Goal: Transaction & Acquisition: Purchase product/service

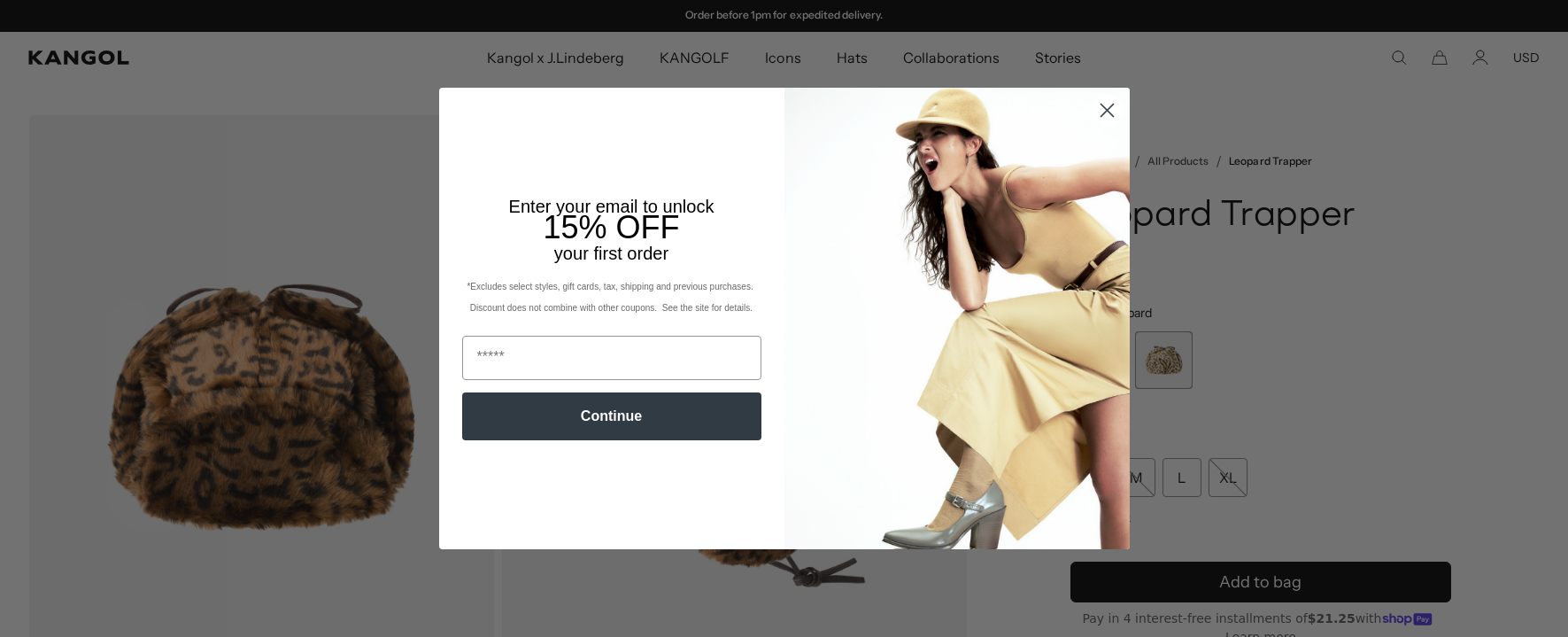
click at [1107, 106] on circle "Close dialog" at bounding box center [1106, 110] width 29 height 29
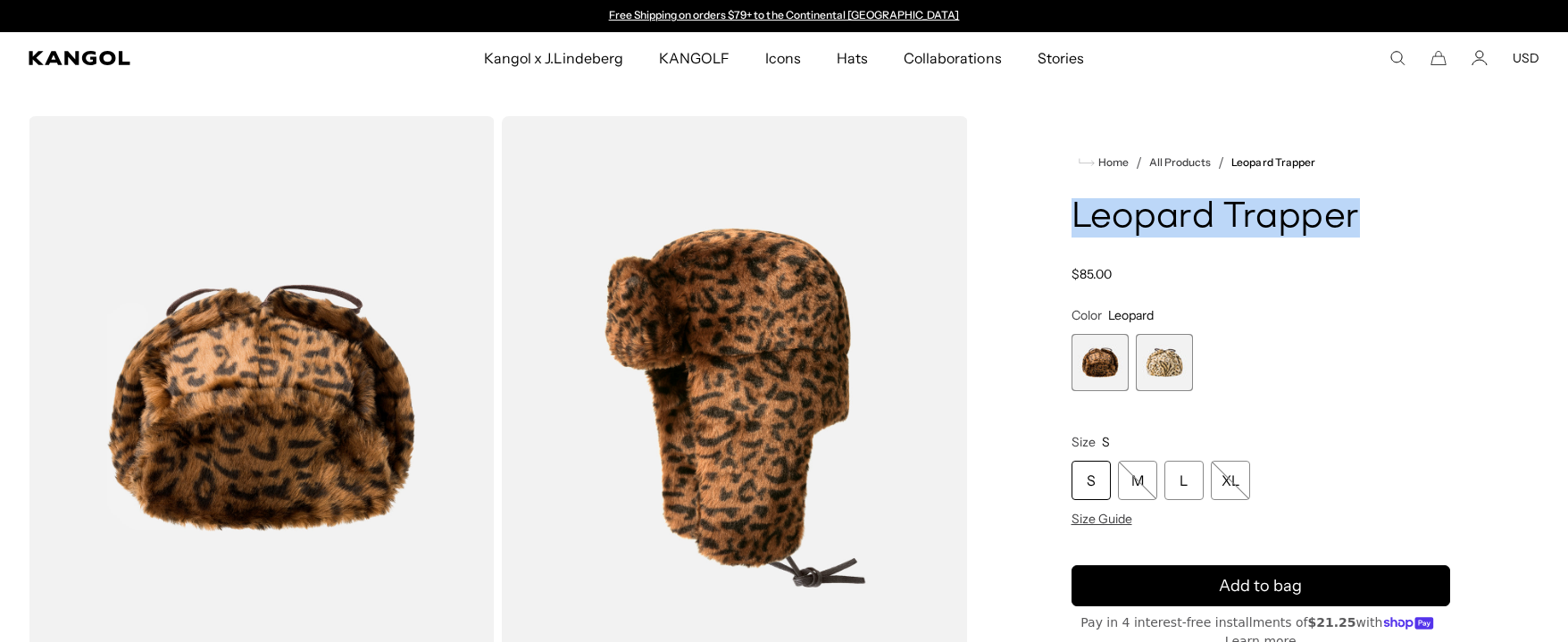
drag, startPoint x: 1065, startPoint y: 218, endPoint x: 1391, endPoint y: 217, distance: 326.0
copy h1 "Leopard Trapper"
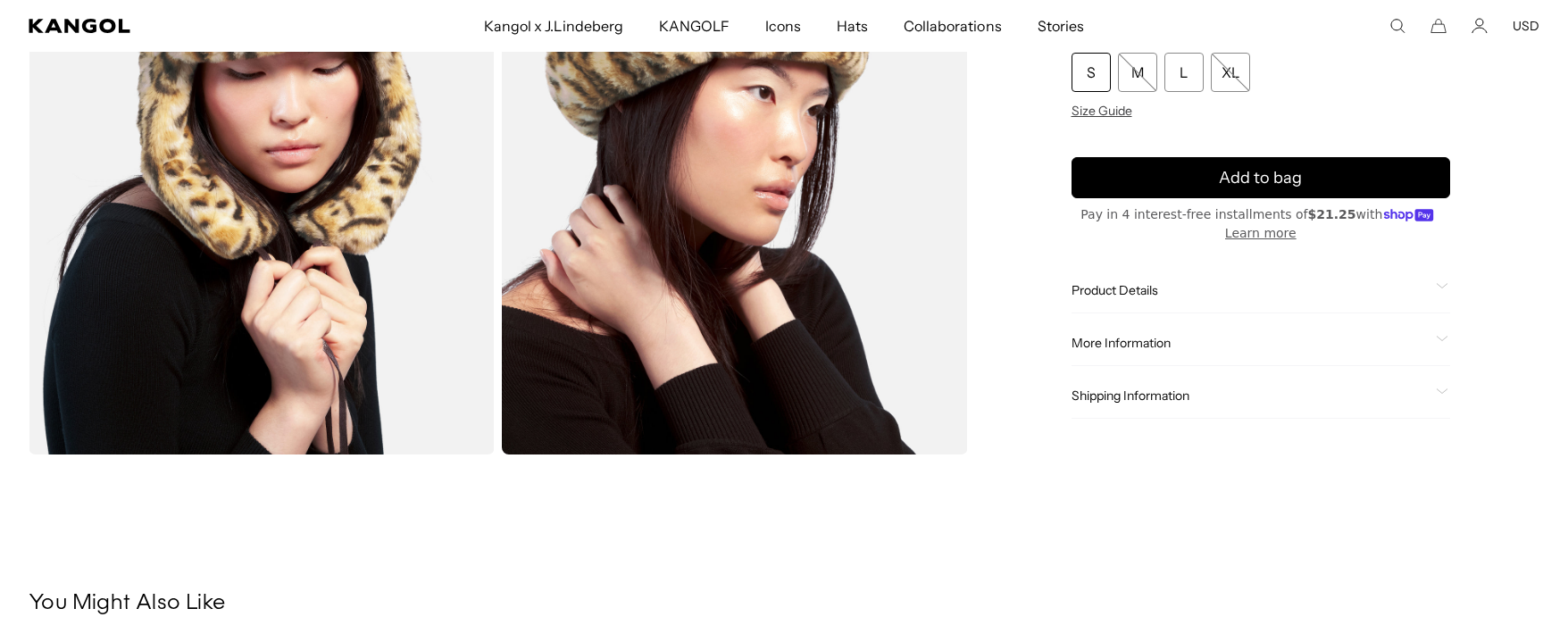
scroll to position [892, 0]
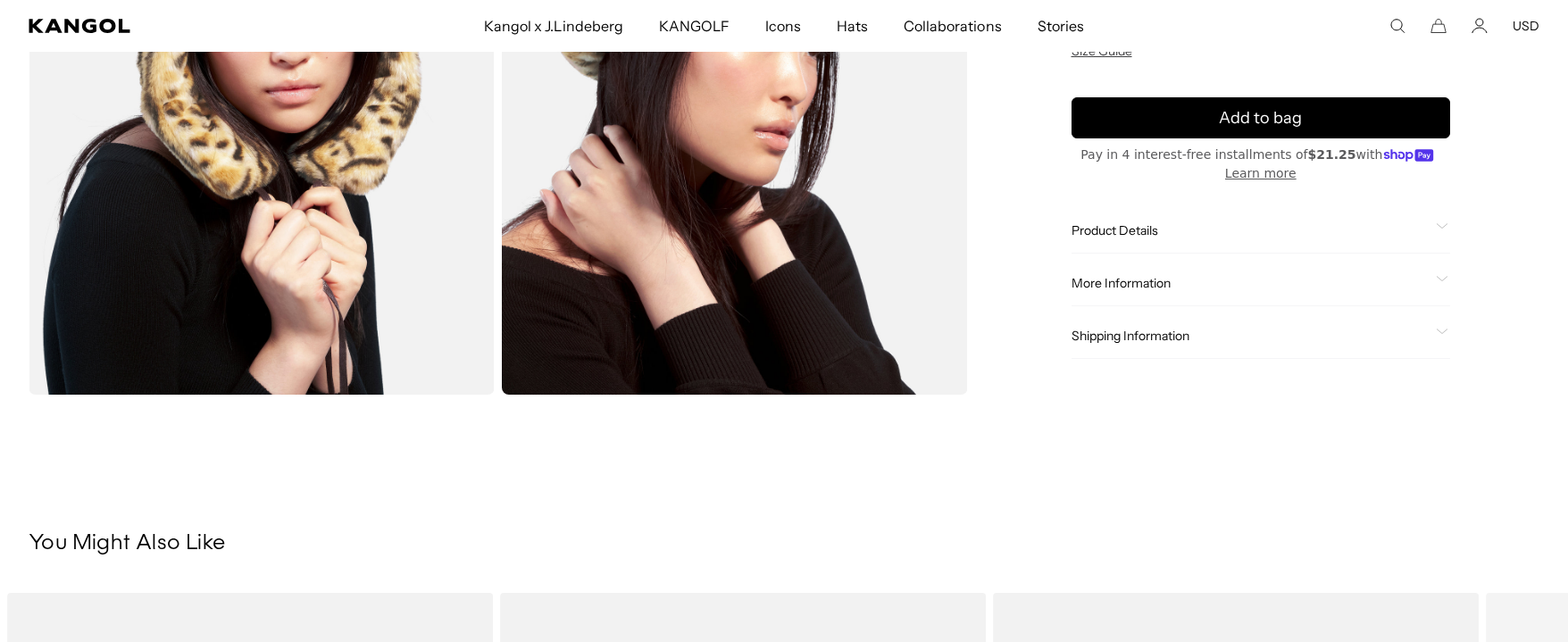
click at [1105, 212] on div "Product Details The Leopard Trapper has padding in the crown for the coldest te…" at bounding box center [1262, 231] width 380 height 46
click at [1105, 222] on span "Product Details" at bounding box center [1251, 230] width 358 height 17
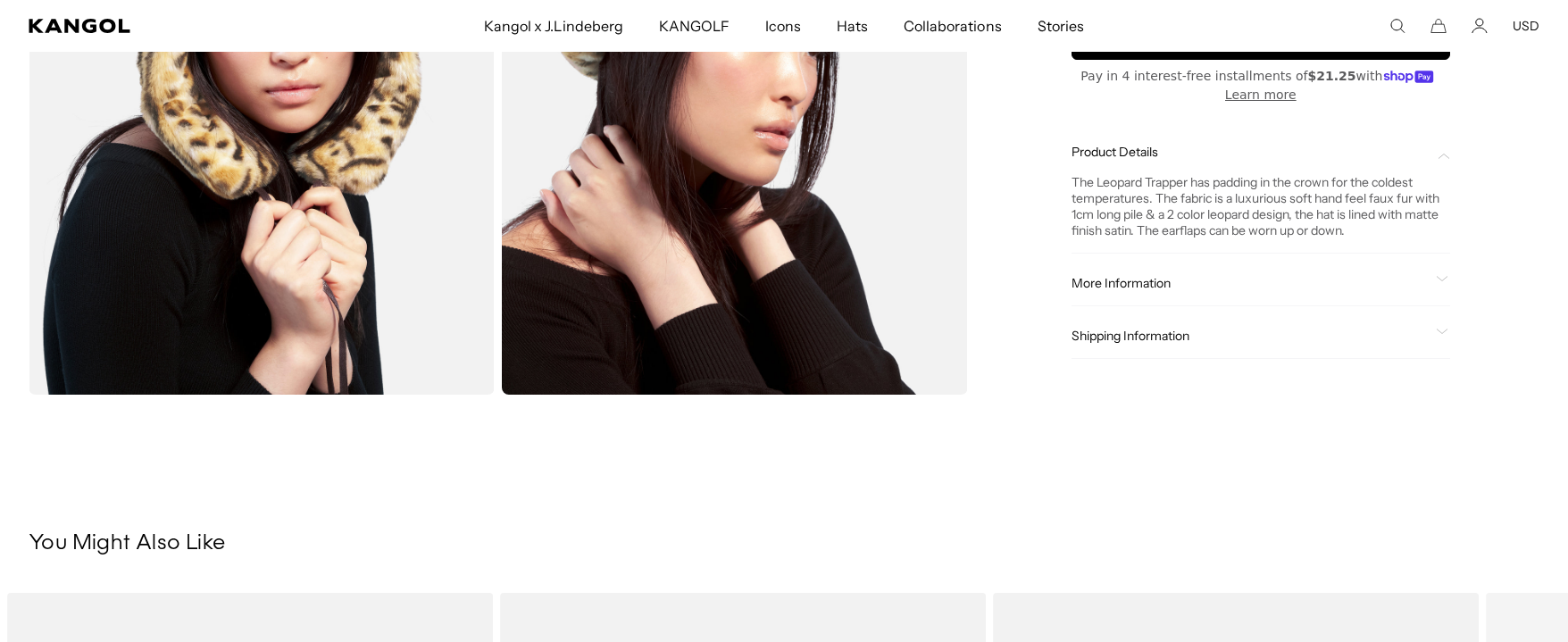
scroll to position [0, 368]
click at [1091, 300] on div "More Information Style ID K4266ST Shape Trapper Fabrication Faux Fur Material 5…" at bounding box center [1262, 283] width 380 height 46
click at [1092, 285] on span "More Information" at bounding box center [1251, 283] width 358 height 17
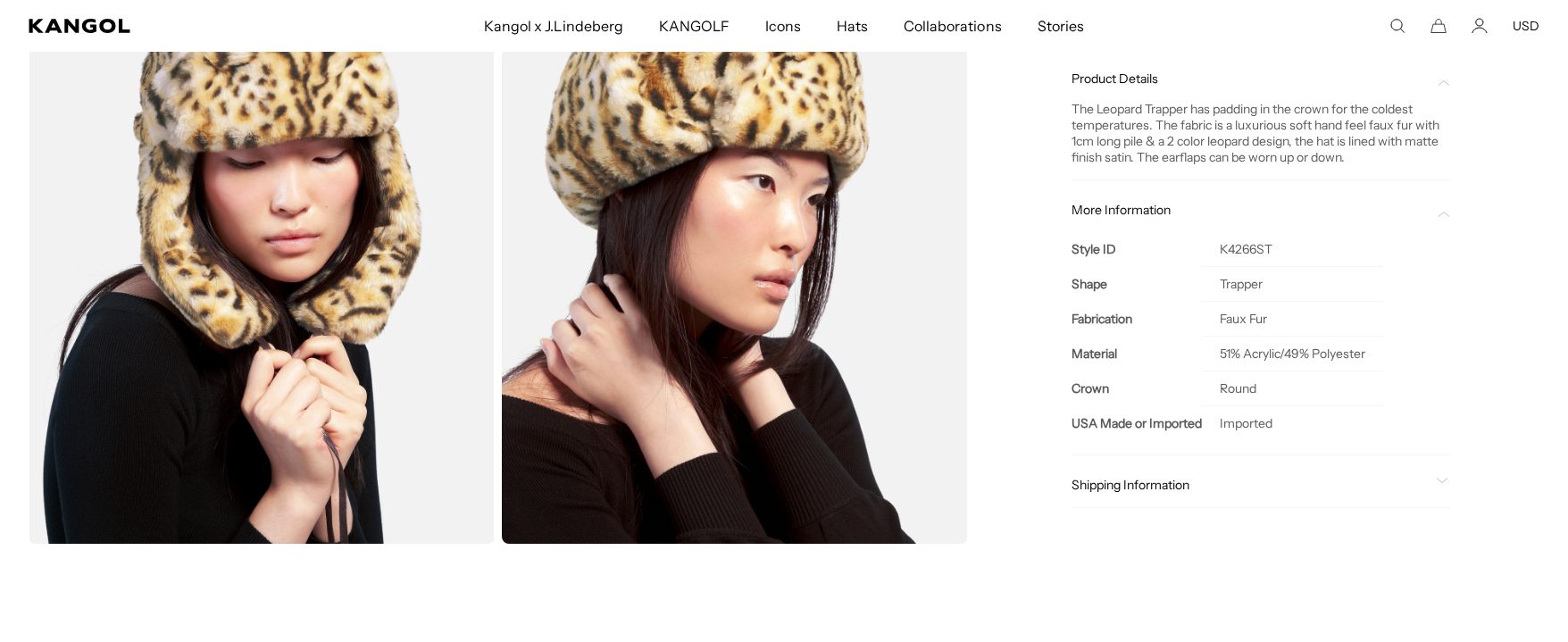
scroll to position [0, 0]
click at [1233, 247] on td "K4266ST" at bounding box center [1293, 249] width 182 height 35
copy td "K4266ST"
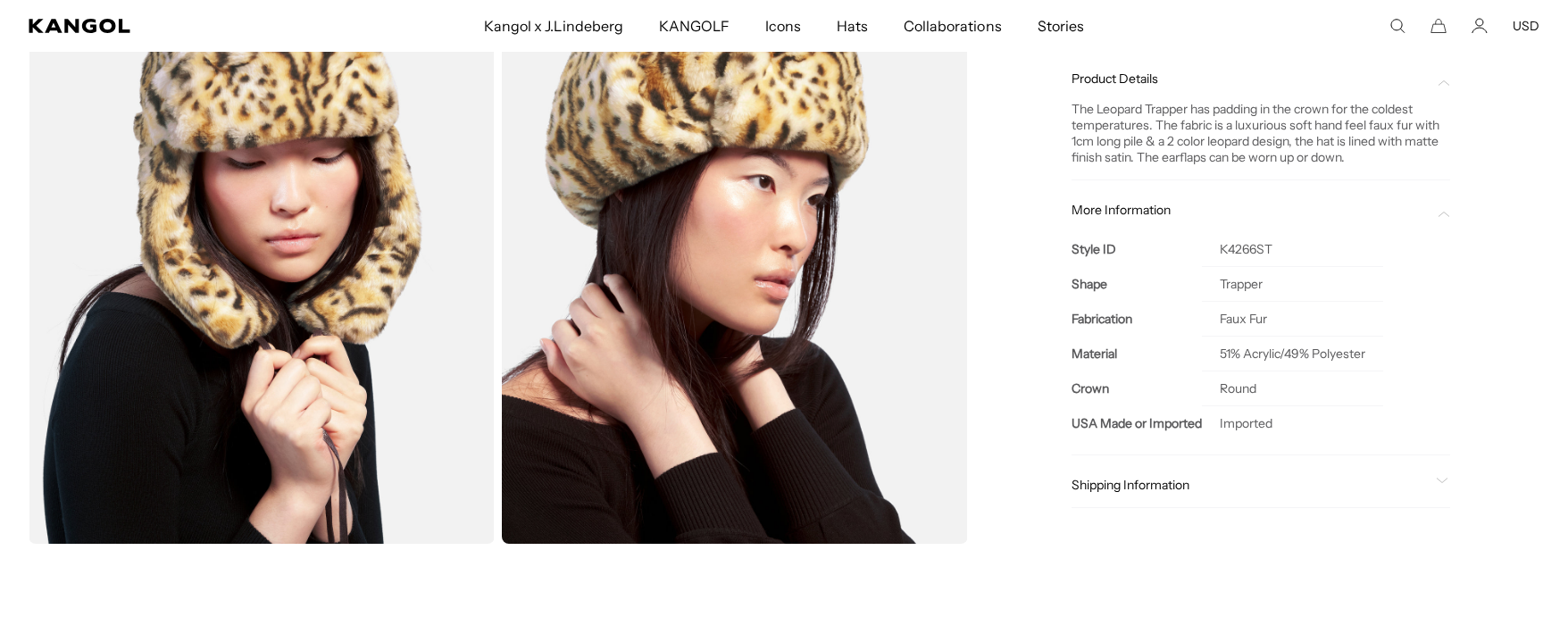
click at [1176, 486] on span "Shipping Information" at bounding box center [1251, 485] width 358 height 17
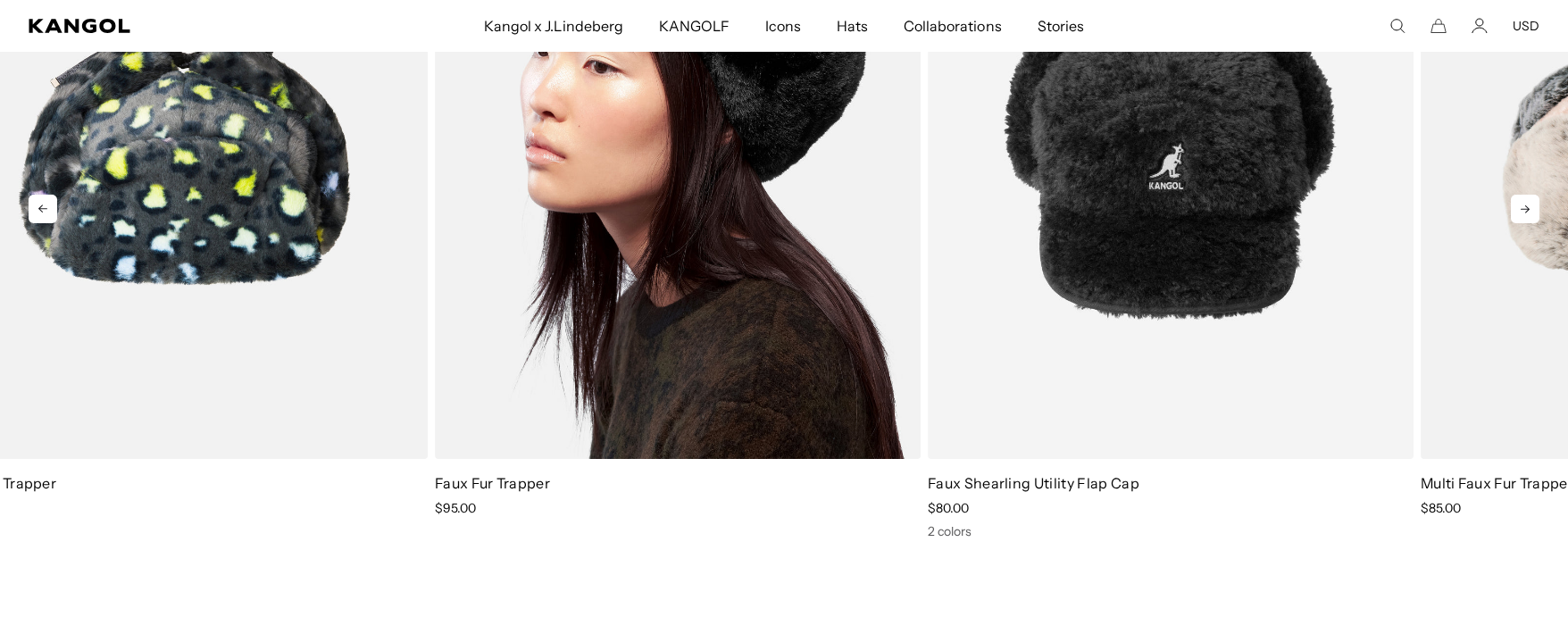
drag, startPoint x: 1190, startPoint y: 296, endPoint x: 732, endPoint y: 318, distance: 458.5
click at [631, 327] on img "3 of 5" at bounding box center [678, 154] width 486 height 610
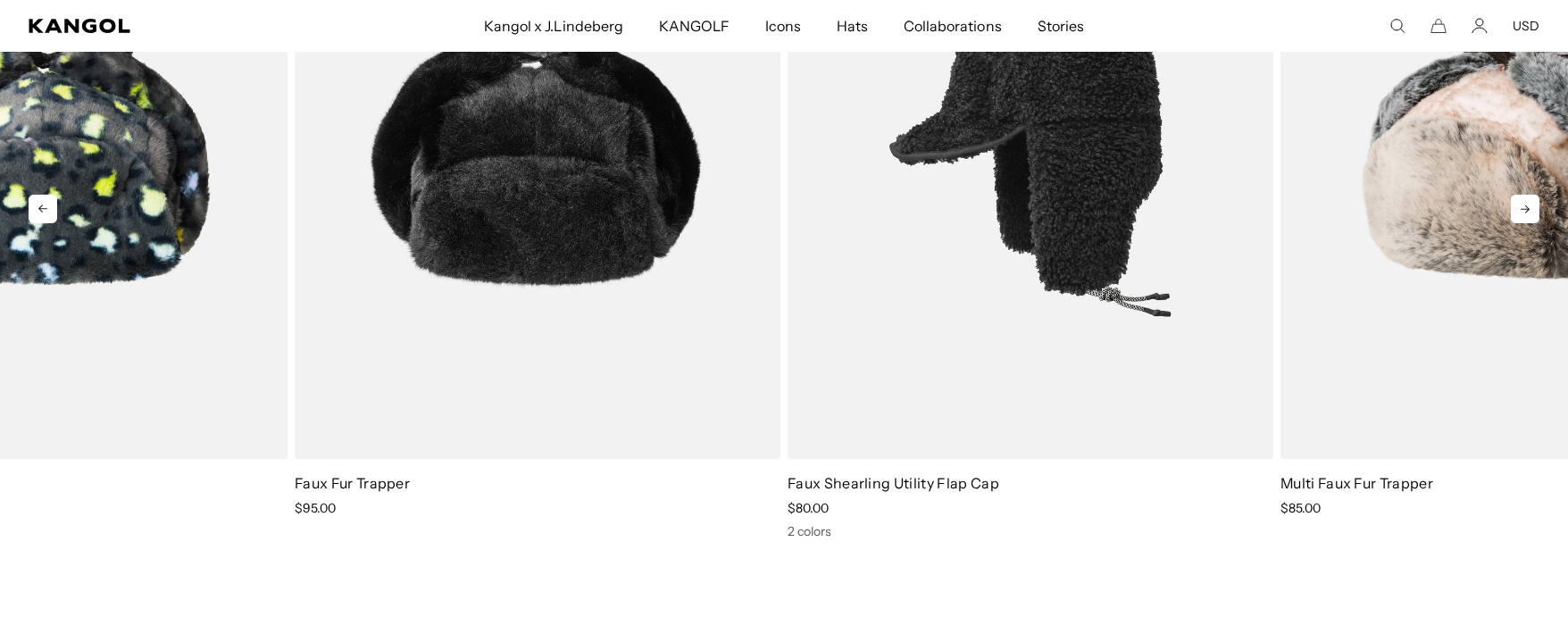
drag, startPoint x: 1120, startPoint y: 339, endPoint x: 429, endPoint y: 318, distance: 691.3
click at [787, 318] on img "4 of 5" at bounding box center [1030, 154] width 486 height 610
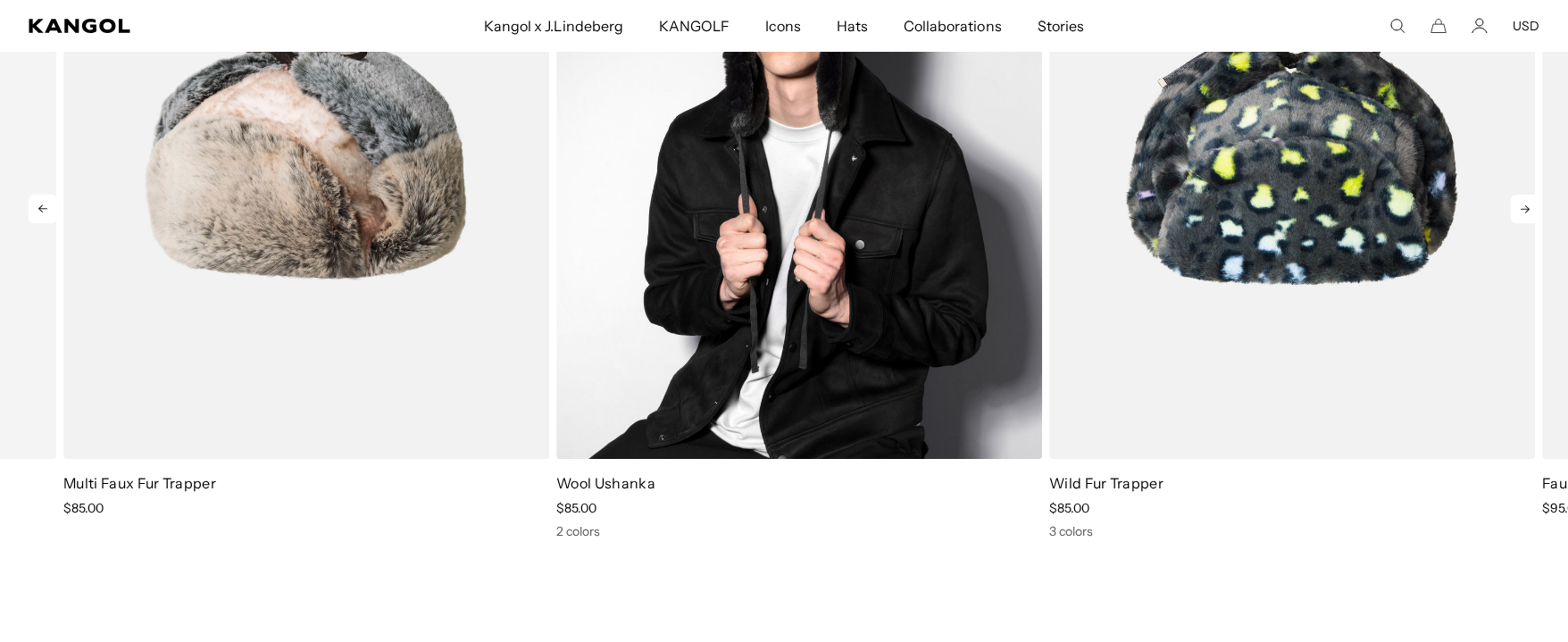
scroll to position [0, 0]
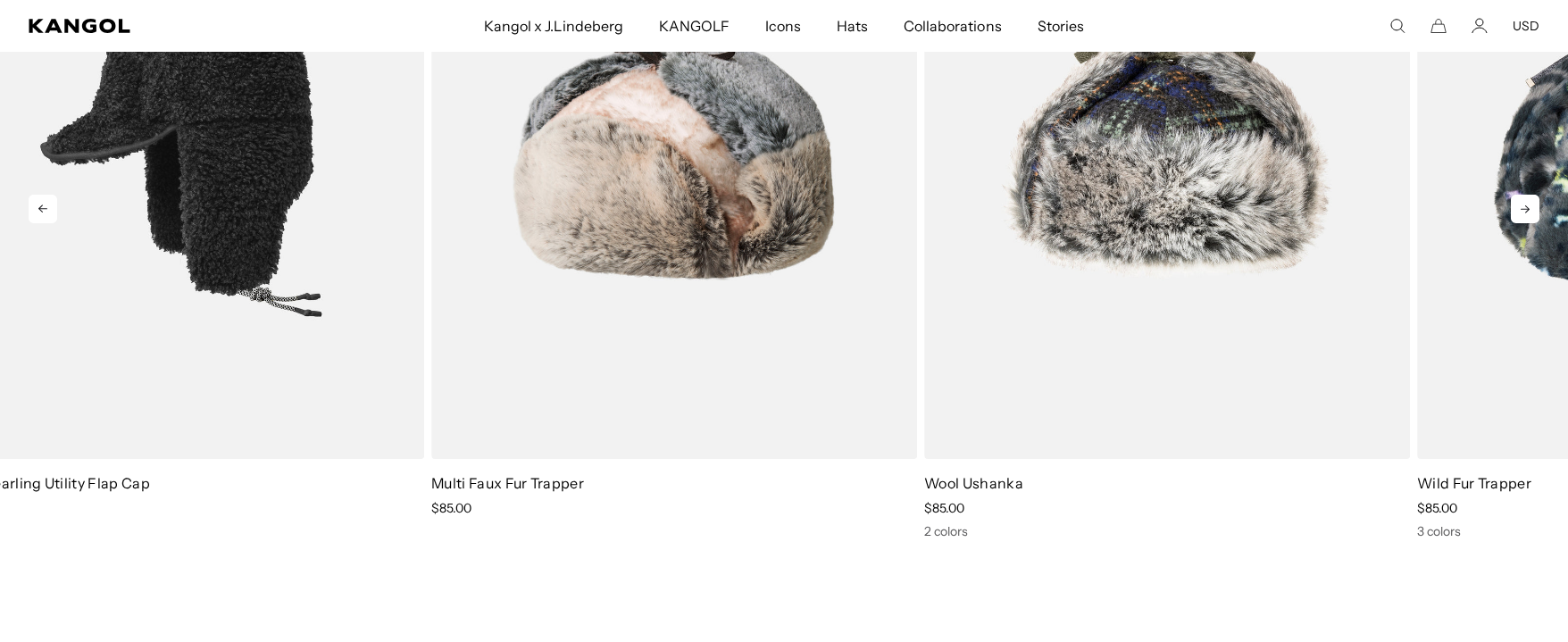
drag, startPoint x: 694, startPoint y: 290, endPoint x: 962, endPoint y: 306, distance: 268.5
click at [0, 0] on img "1 of 5" at bounding box center [0, 0] width 0 height 0
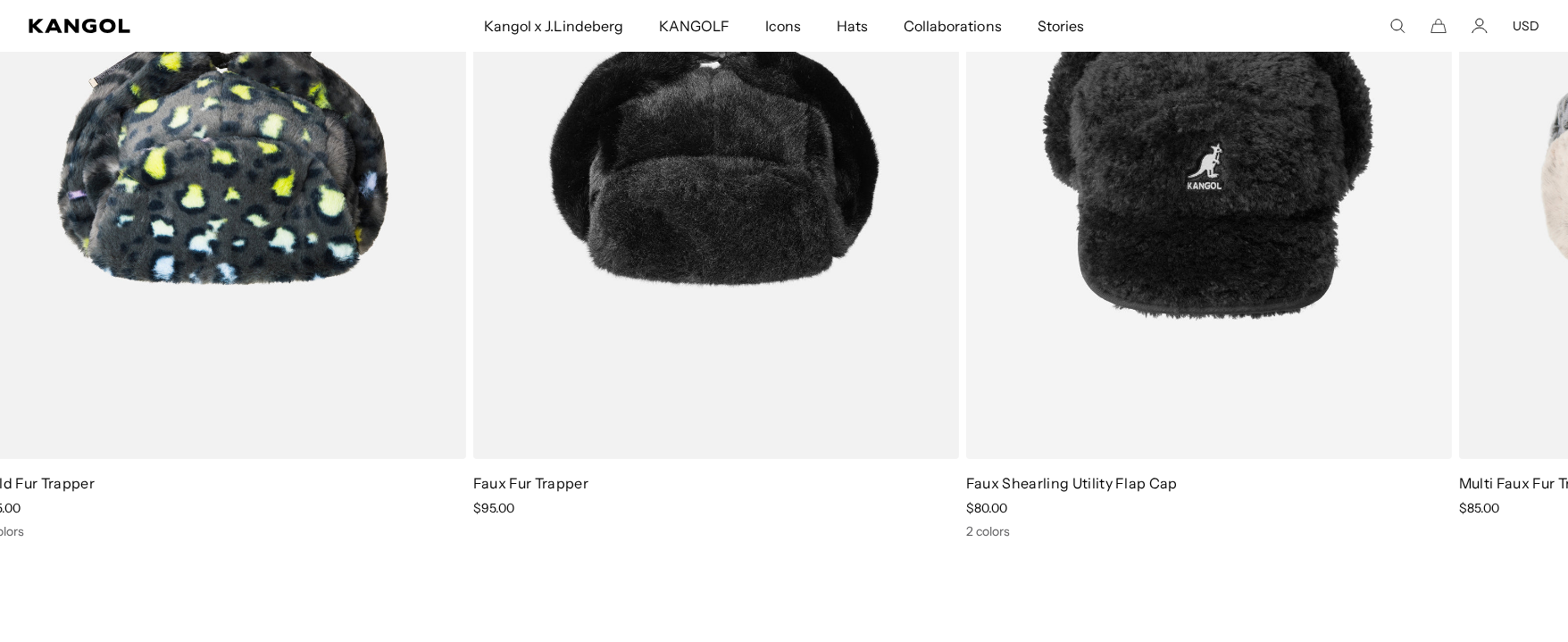
drag, startPoint x: 450, startPoint y: 268, endPoint x: -48, endPoint y: 253, distance: 498.2
click at [0, 253] on html "Skip to content My Bag ( 0 ) Your cart is empty. Explore new hats Loading... Su…" at bounding box center [784, 357] width 1568 height 3987
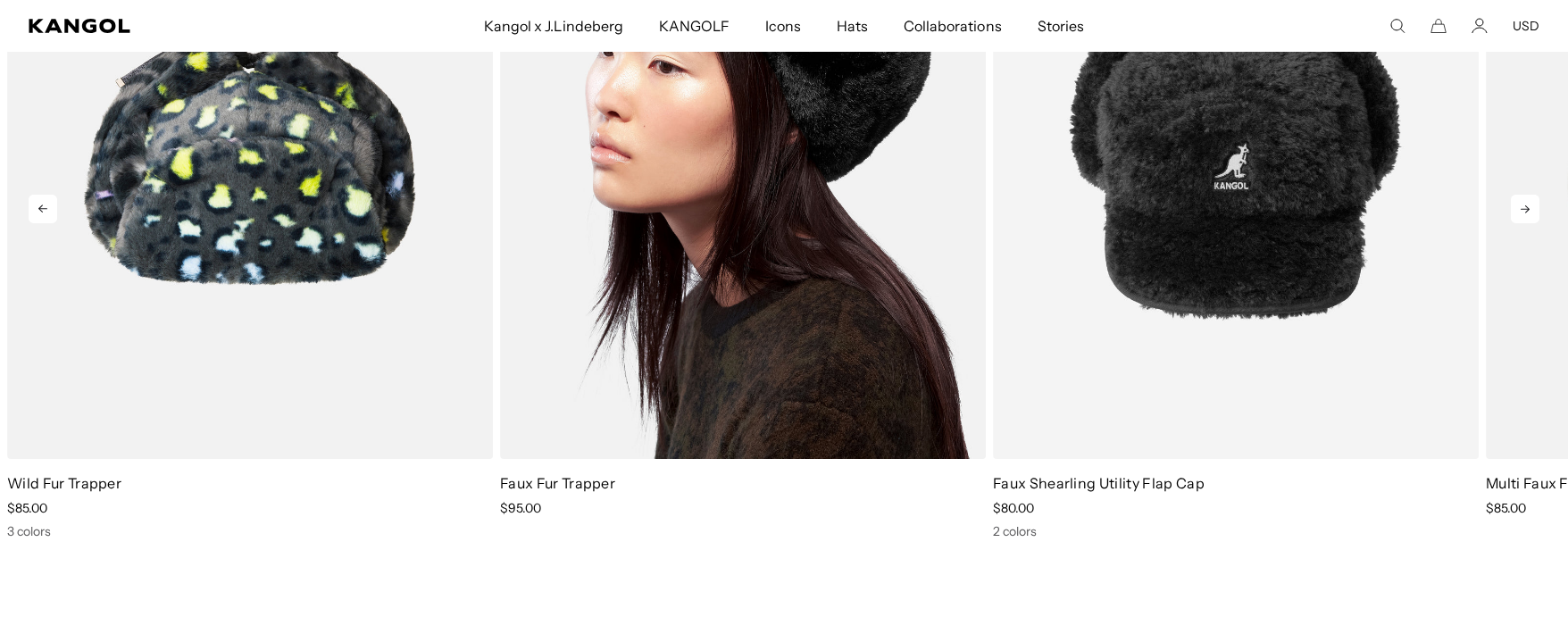
scroll to position [0, 368]
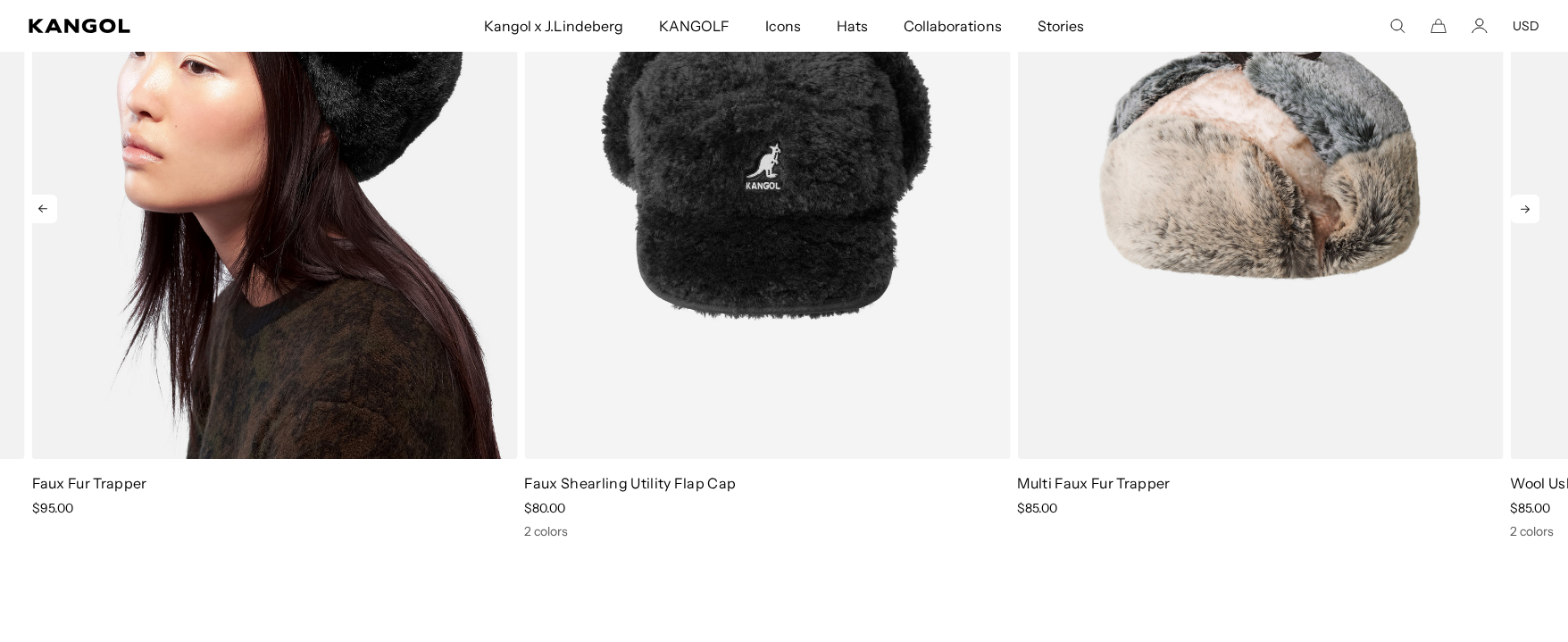
drag, startPoint x: 712, startPoint y: 260, endPoint x: 41, endPoint y: 273, distance: 671.1
click at [41, 273] on img "3 of 5" at bounding box center [275, 154] width 486 height 610
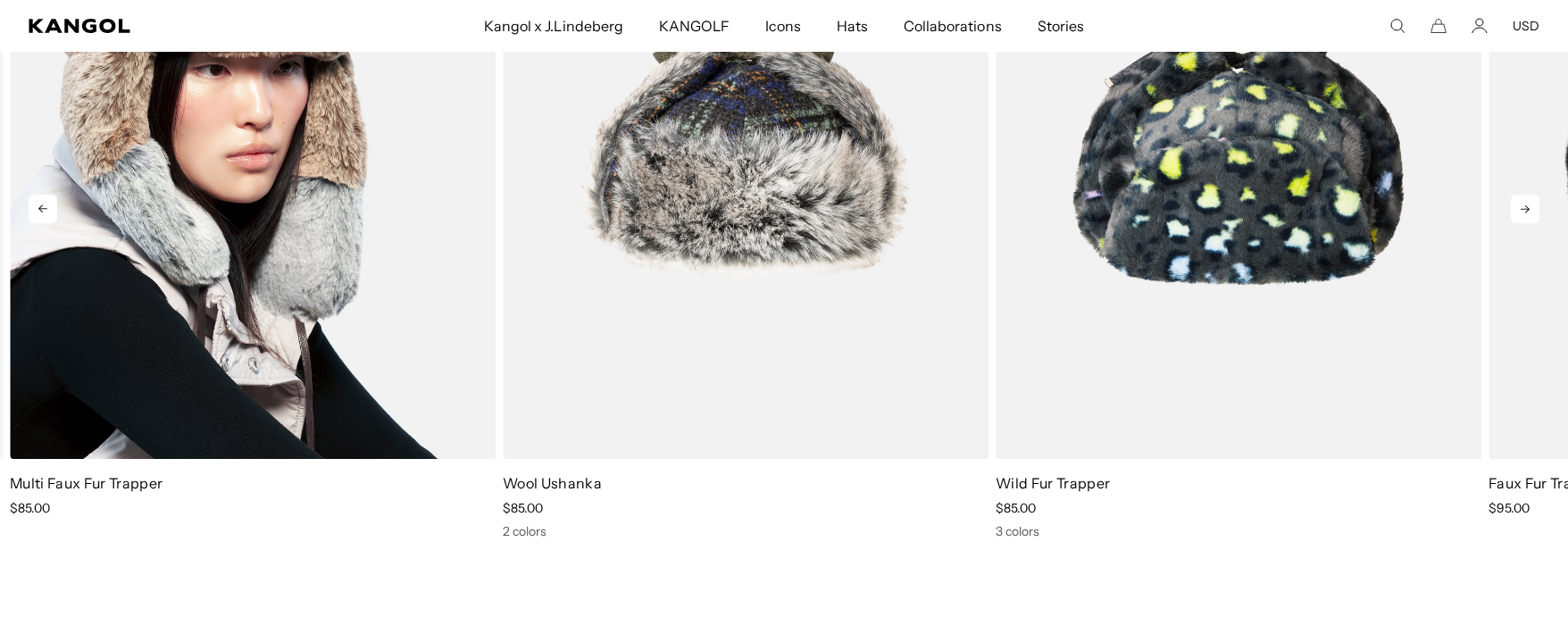
drag, startPoint x: 628, startPoint y: 255, endPoint x: 4, endPoint y: 251, distance: 624.0
click at [0, 260] on html "Skip to content My Bag ( 0 ) Your cart is empty. Explore new hats Loading... Su…" at bounding box center [784, 357] width 1568 height 3987
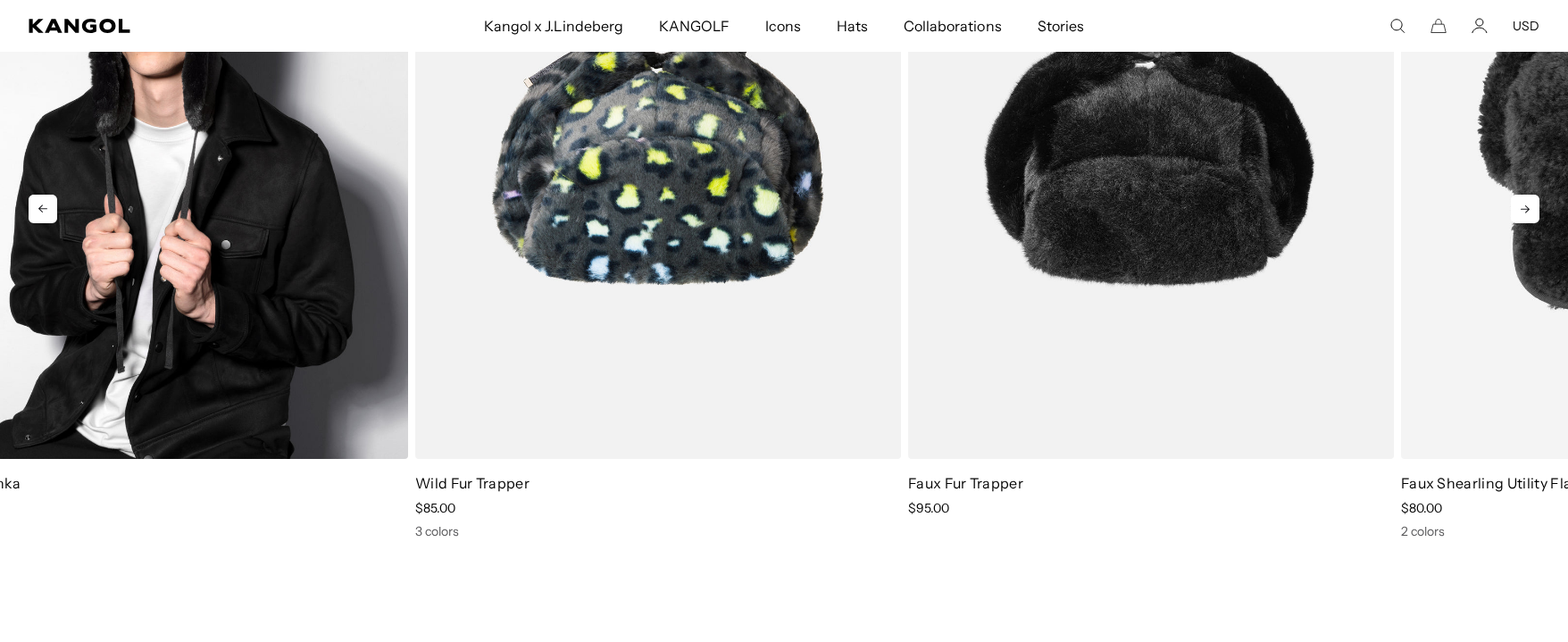
scroll to position [0, 0]
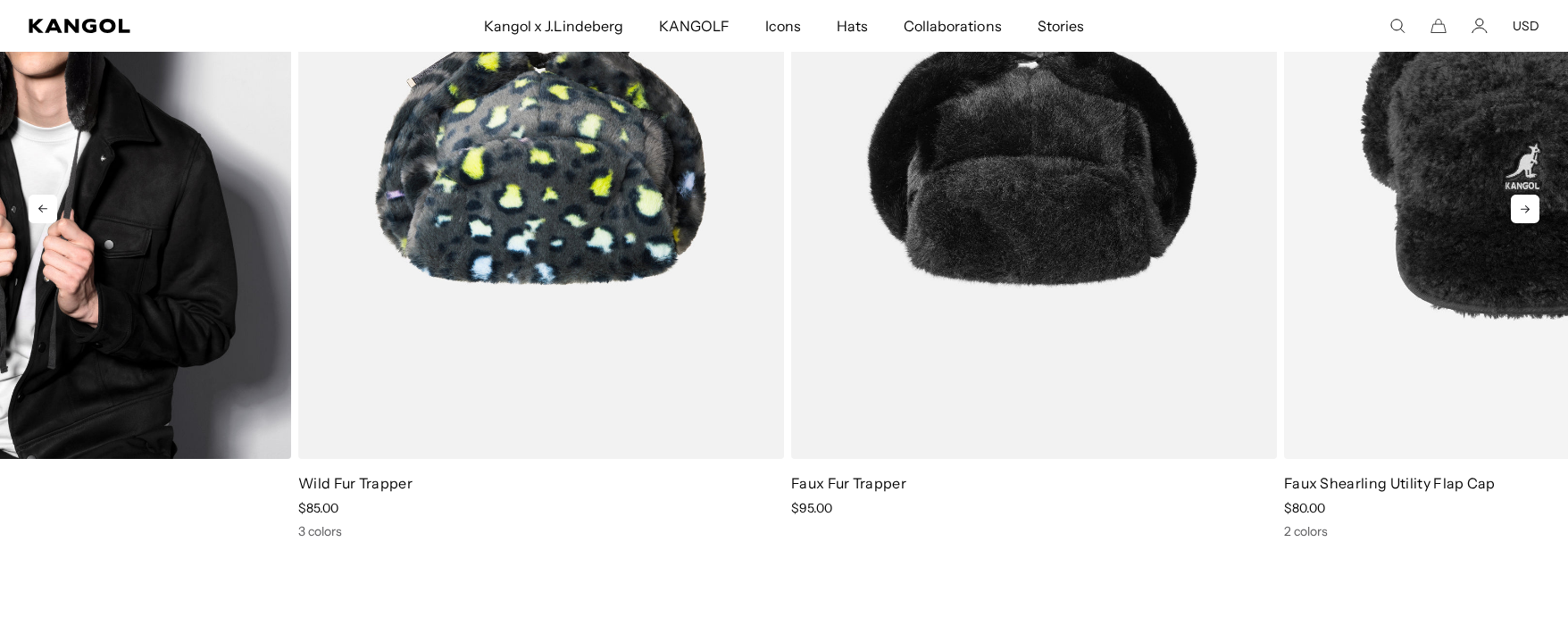
drag, startPoint x: 784, startPoint y: 282, endPoint x: 218, endPoint y: 270, distance: 566.1
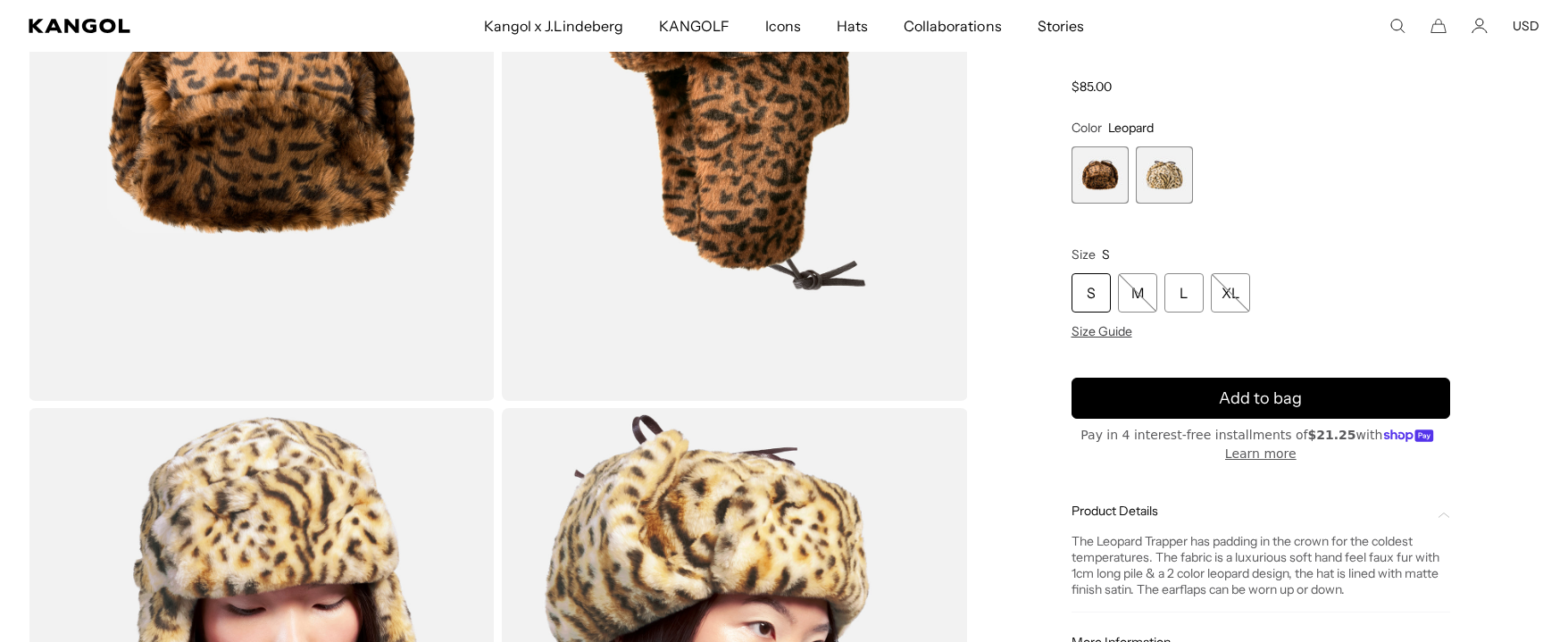
drag, startPoint x: 1047, startPoint y: 264, endPoint x: 1035, endPoint y: 253, distance: 16.3
click at [1035, 253] on div "Home / All Products / Leopard Trapper Leopard Trapper Regular price $85.00 Regu…" at bounding box center [1262, 404] width 558 height 1171
click at [17, 370] on div "Loading... Home / All Products /" at bounding box center [784, 404] width 1568 height 1171
click at [16, 300] on div "Loading... Home / All Products /" at bounding box center [784, 404] width 1568 height 1171
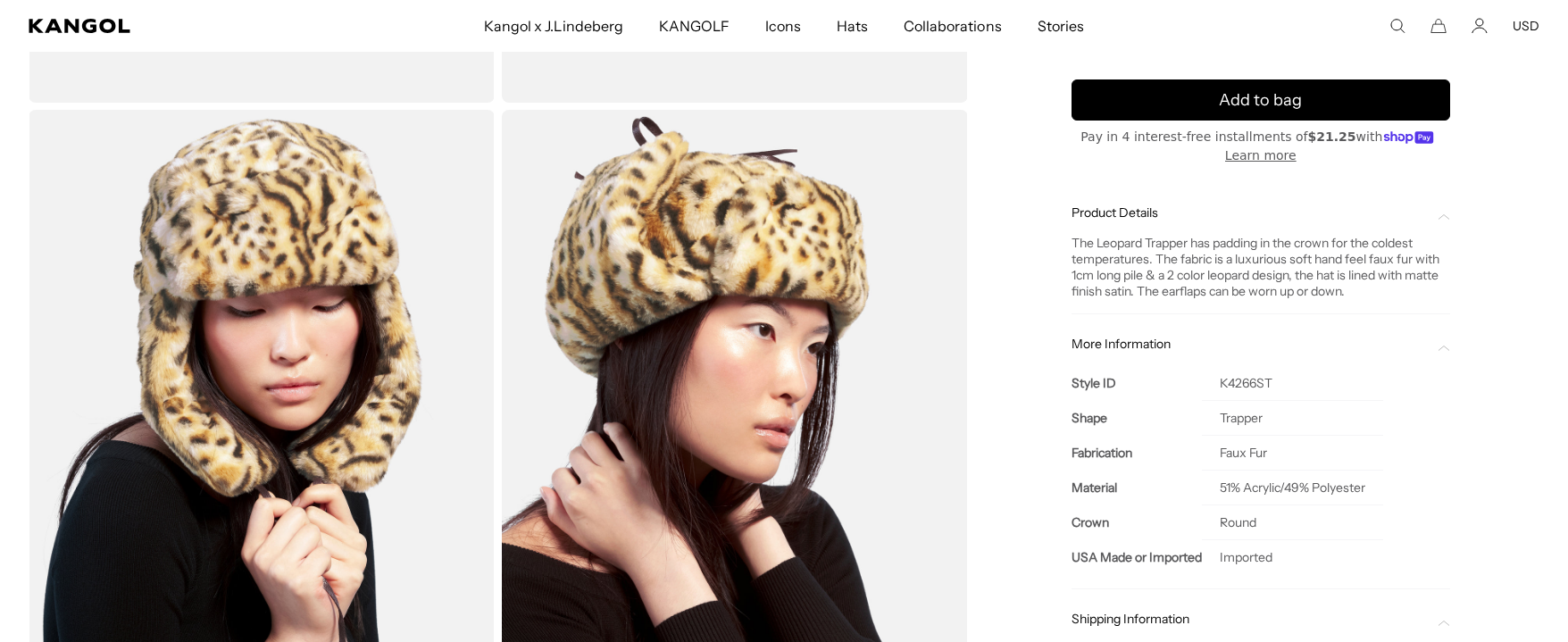
click at [13, 163] on div "Loading... Home / All Products /" at bounding box center [784, 105] width 1568 height 1171
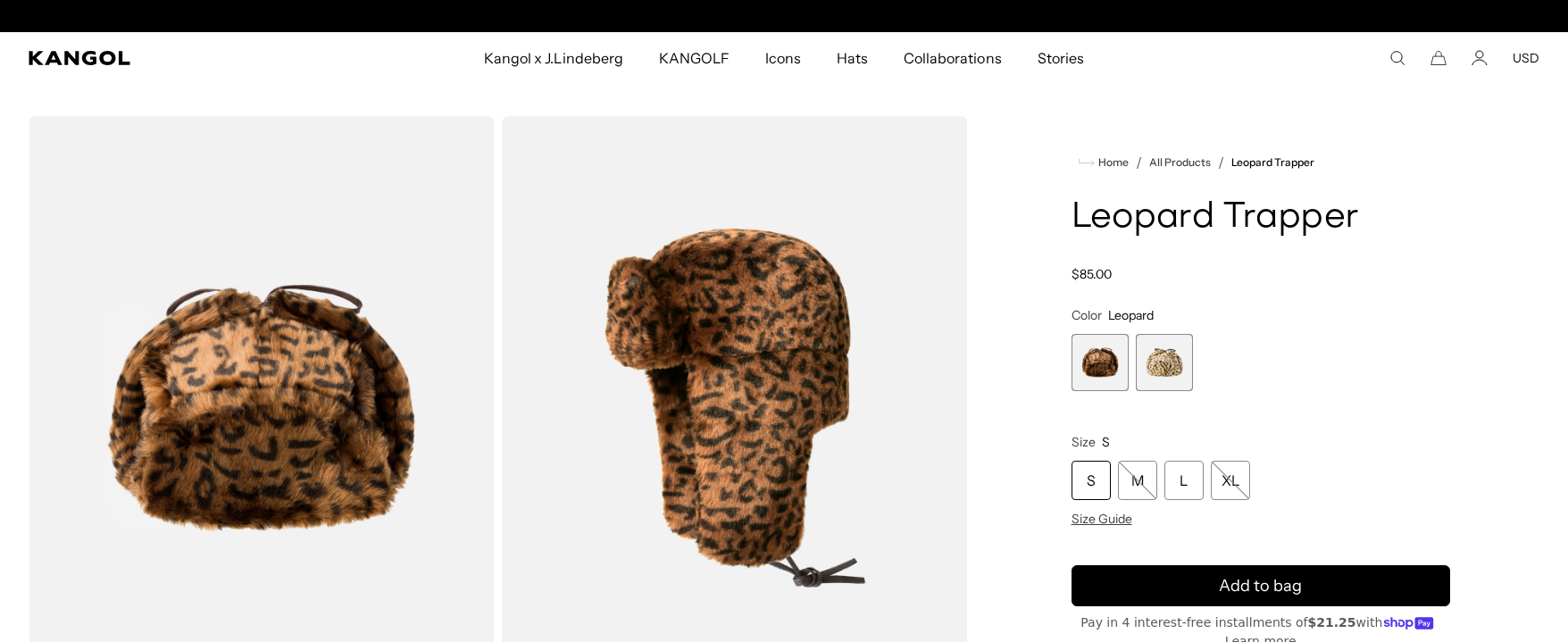
scroll to position [0, 0]
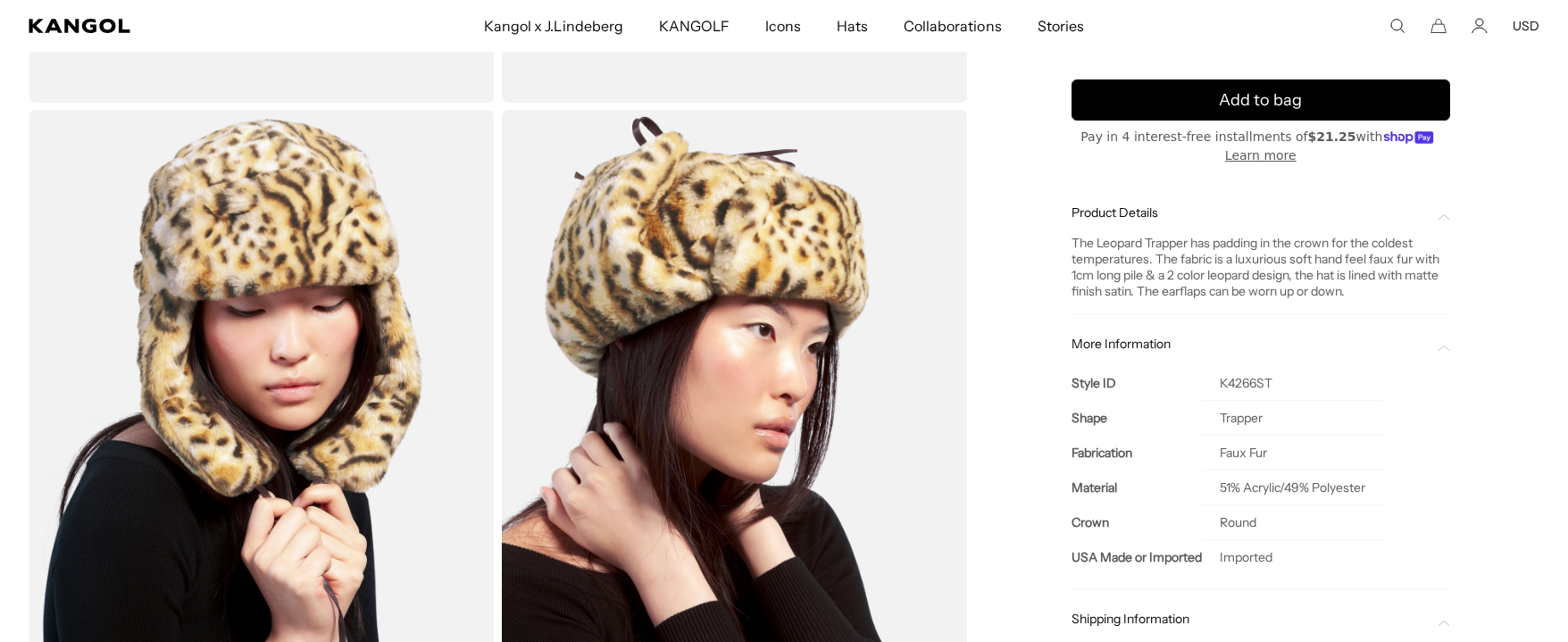
scroll to position [297, 0]
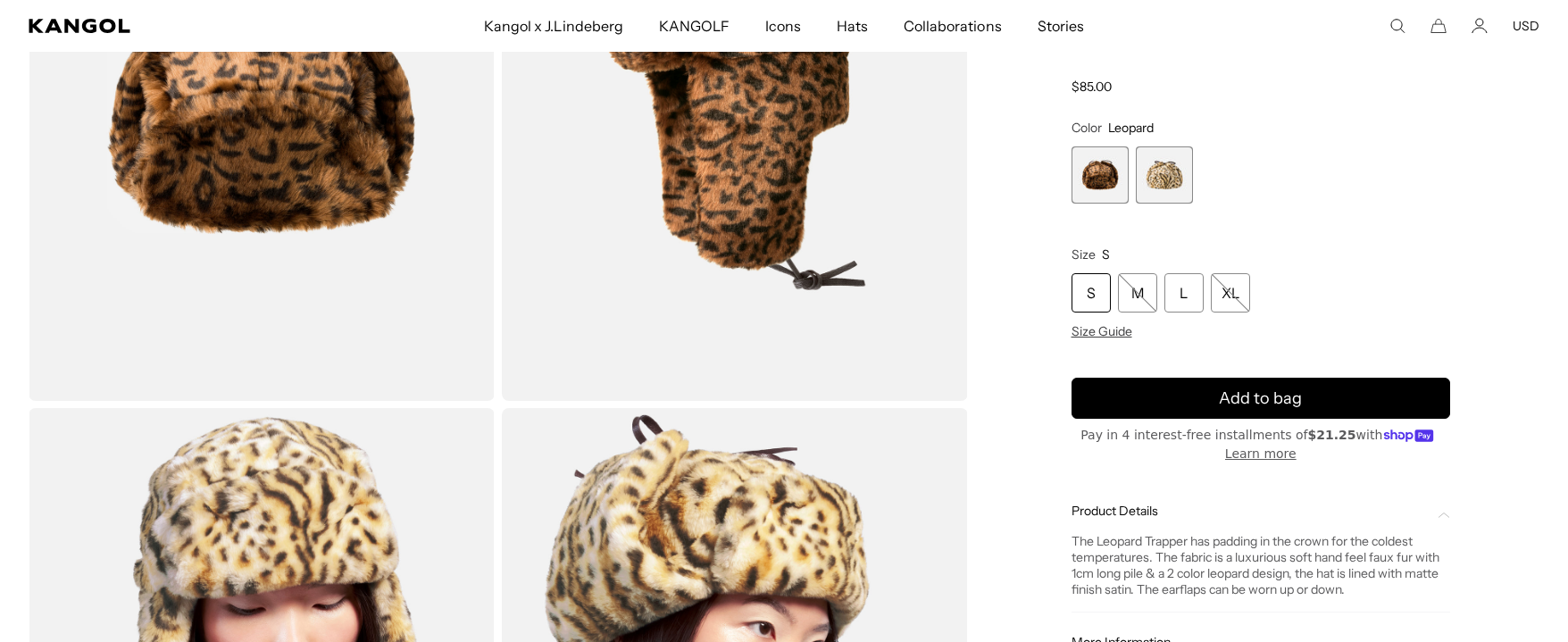
click at [1169, 172] on span "2 of 2" at bounding box center [1164, 175] width 57 height 57
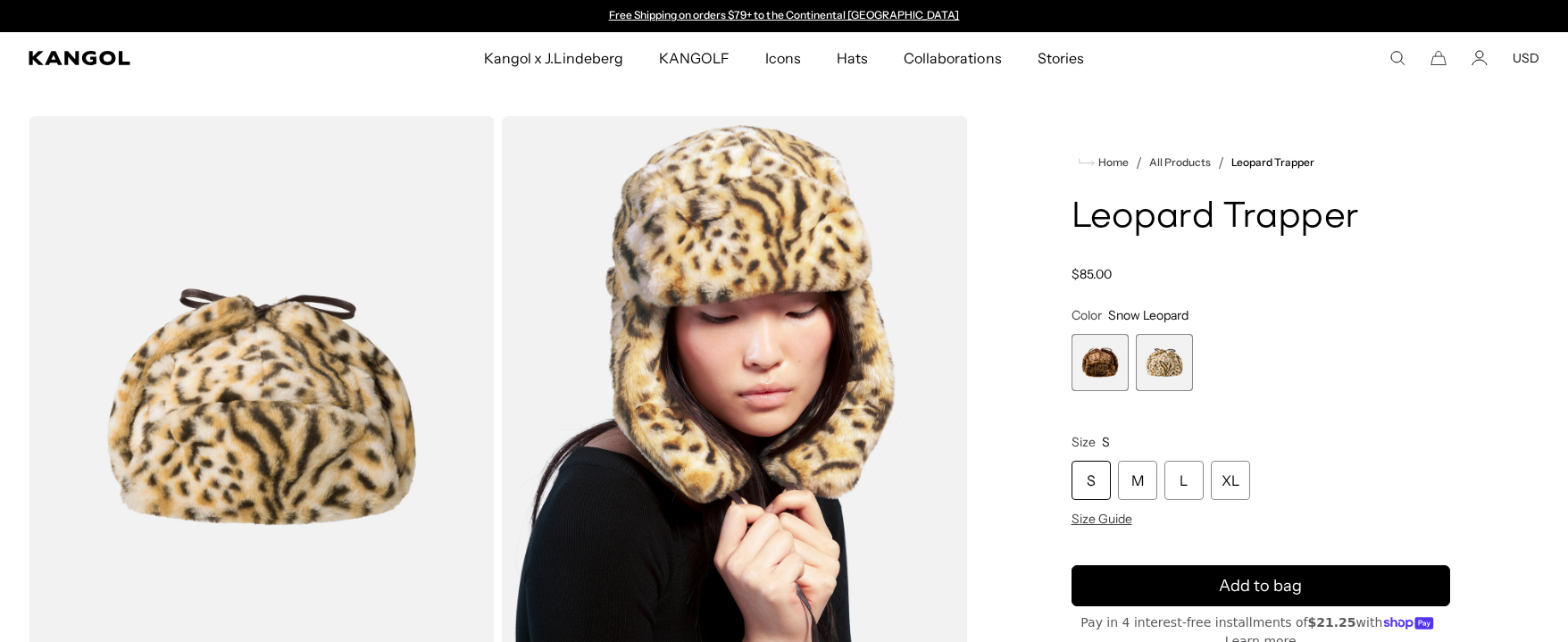
drag, startPoint x: 295, startPoint y: 393, endPoint x: 222, endPoint y: 273, distance: 140.5
click at [222, 273] on img "Gallery Viewer" at bounding box center [261, 407] width 466 height 582
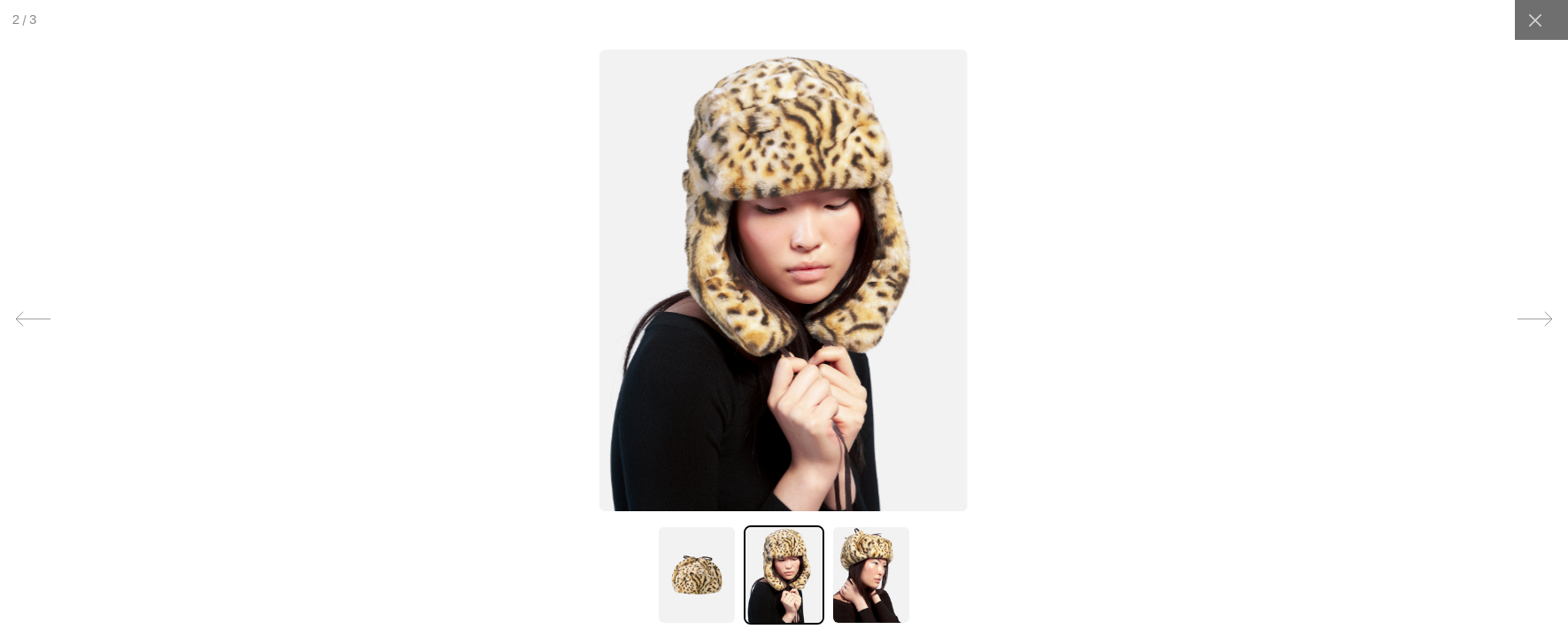
click at [675, 325] on img at bounding box center [784, 280] width 368 height 461
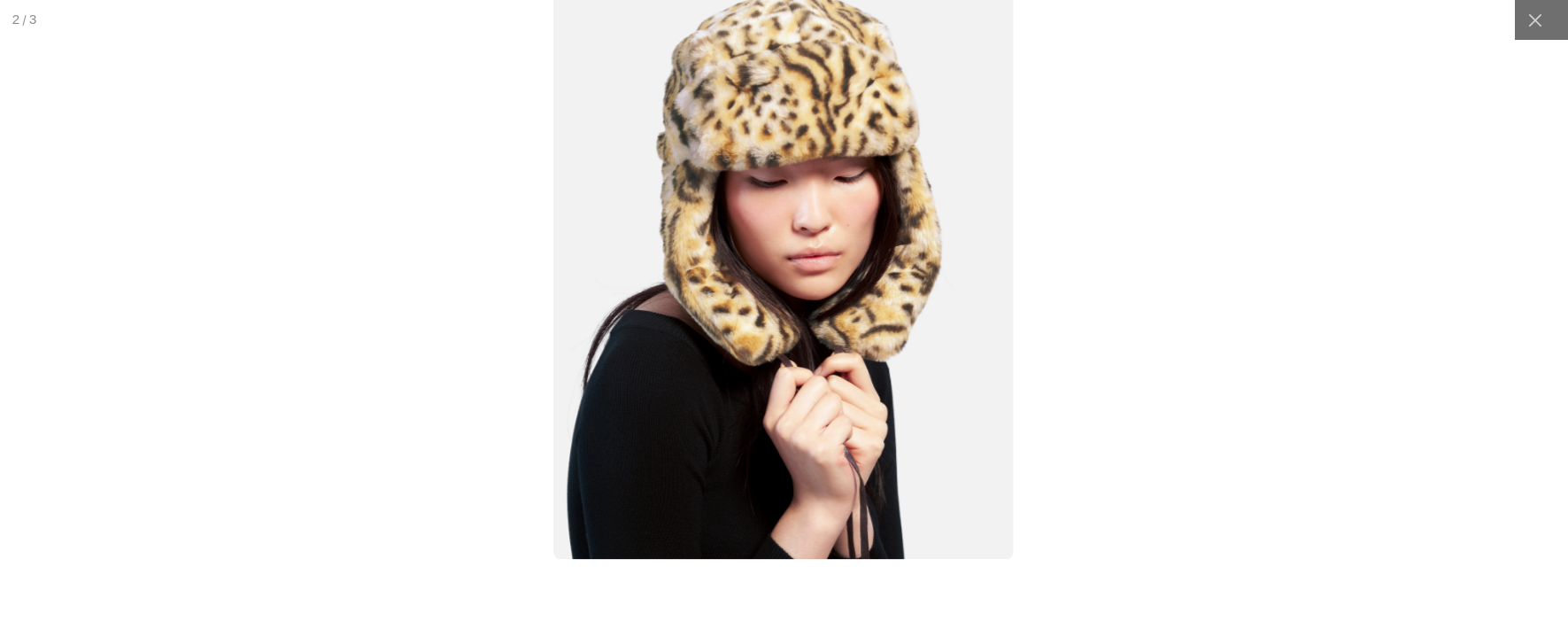
click at [622, 319] on img at bounding box center [784, 271] width 460 height 577
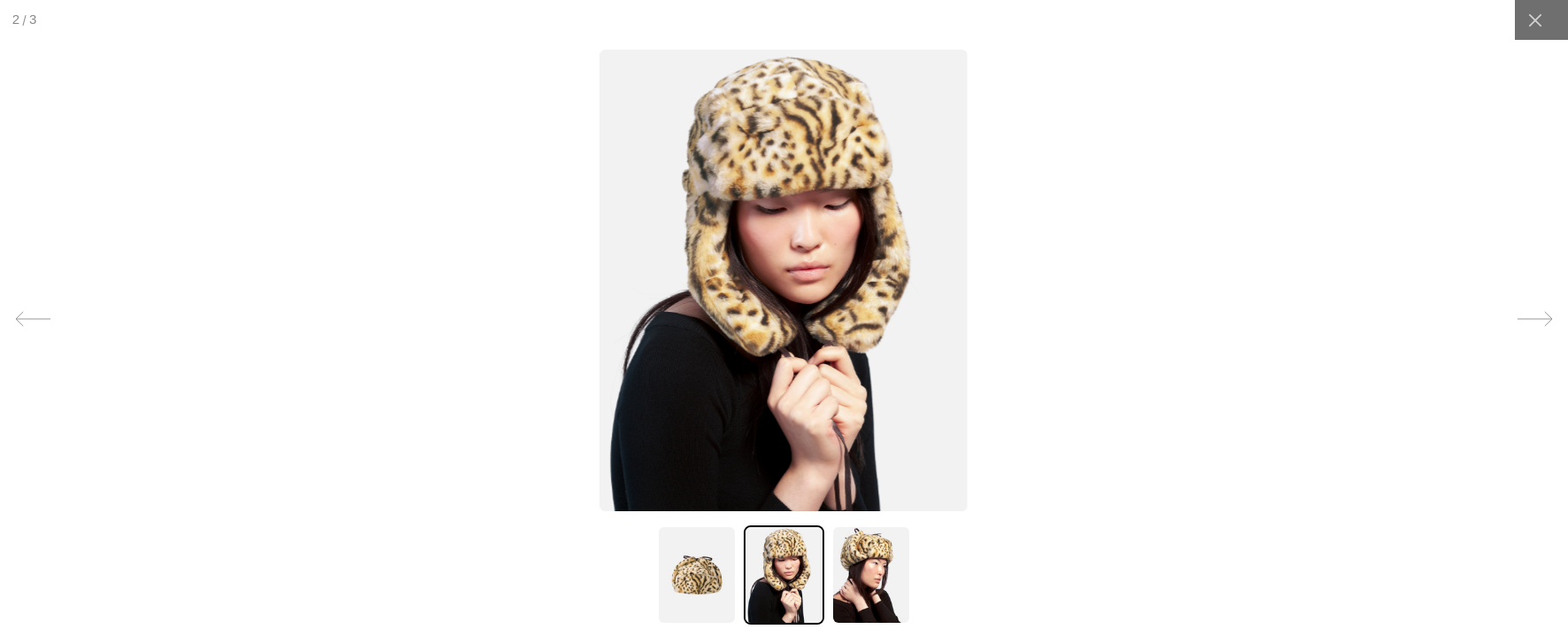
click at [186, 292] on div at bounding box center [784, 318] width 1568 height 637
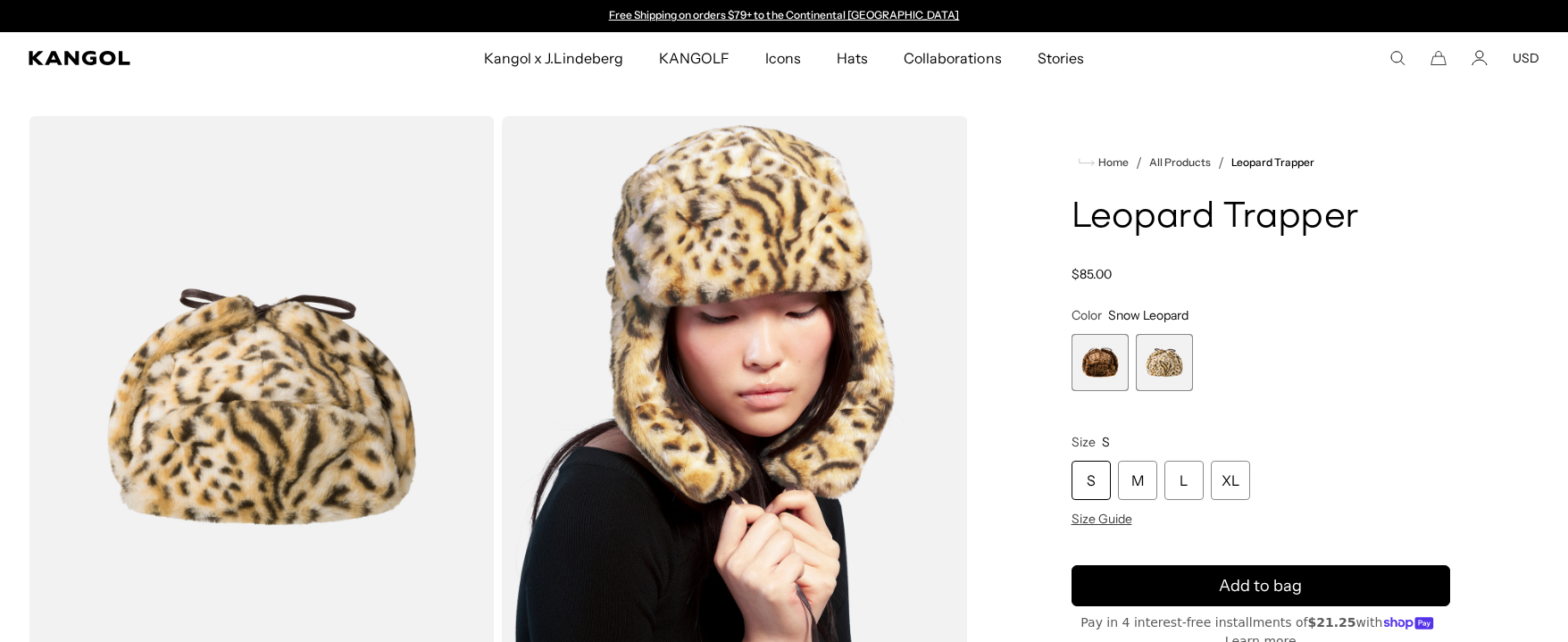
click at [251, 377] on img "Gallery Viewer" at bounding box center [261, 407] width 466 height 582
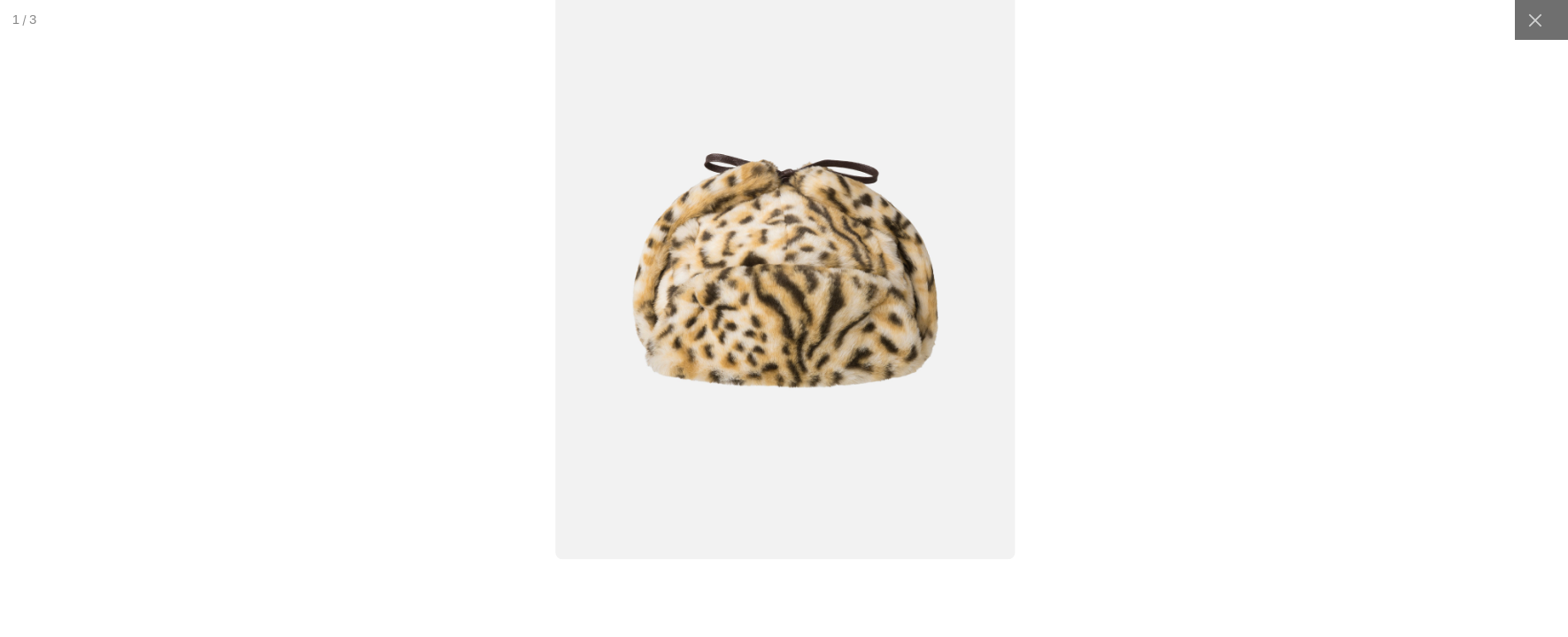
click at [149, 135] on div at bounding box center [786, 318] width 1960 height 796
click at [1525, 35] on div at bounding box center [1534, 20] width 40 height 40
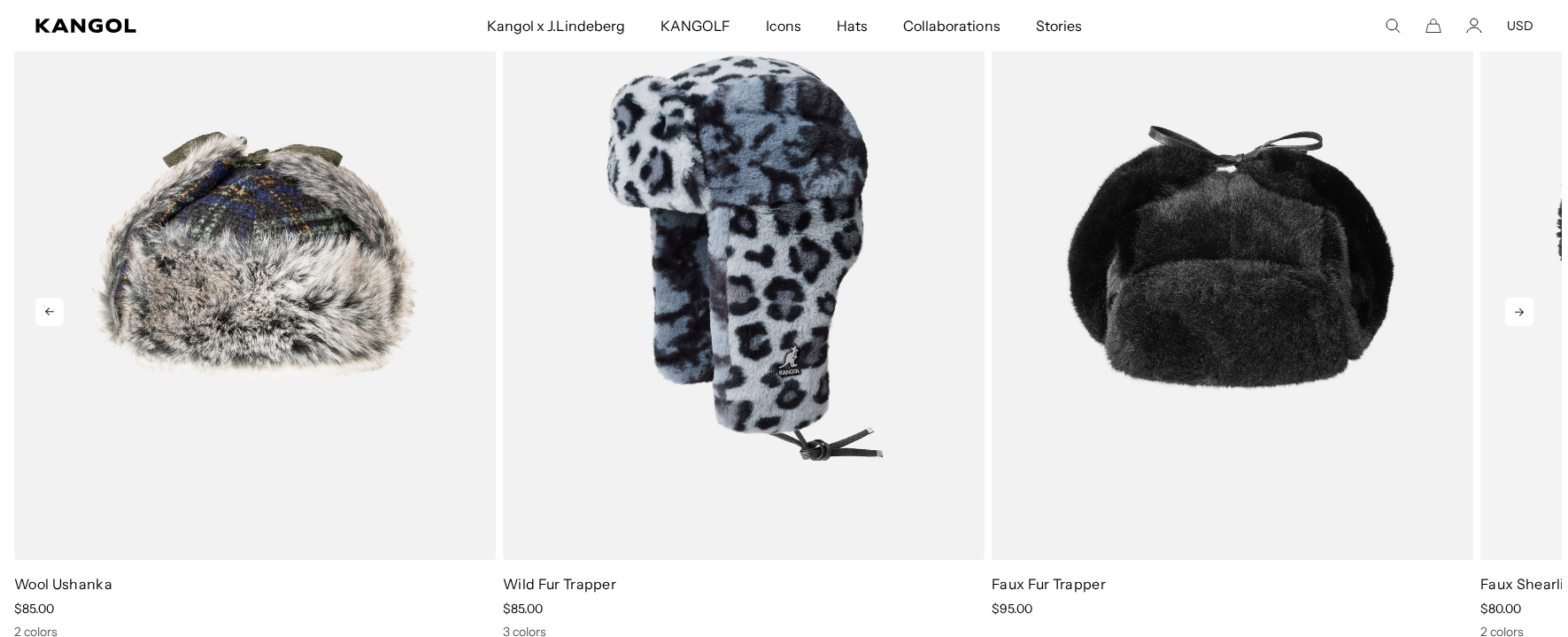
scroll to position [1477, 0]
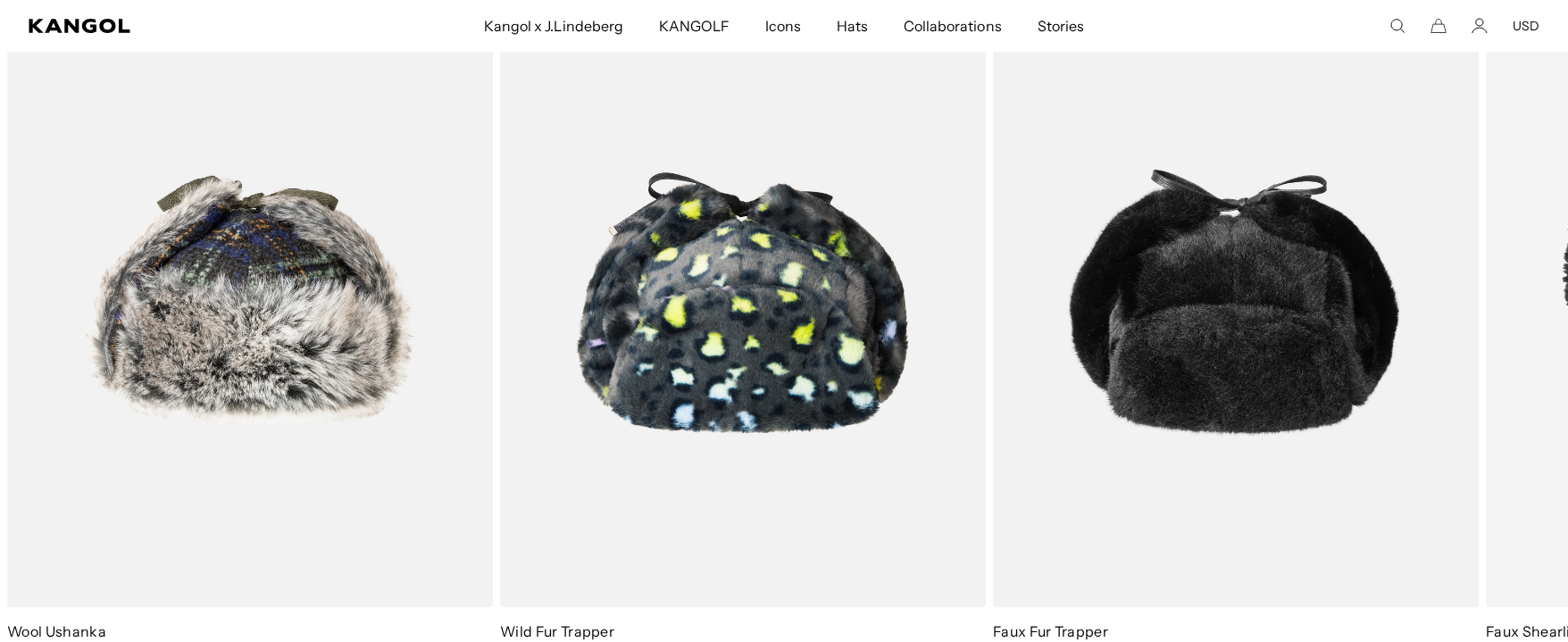
click at [1398, 28] on icon "Search here" at bounding box center [1398, 26] width 17 height 17
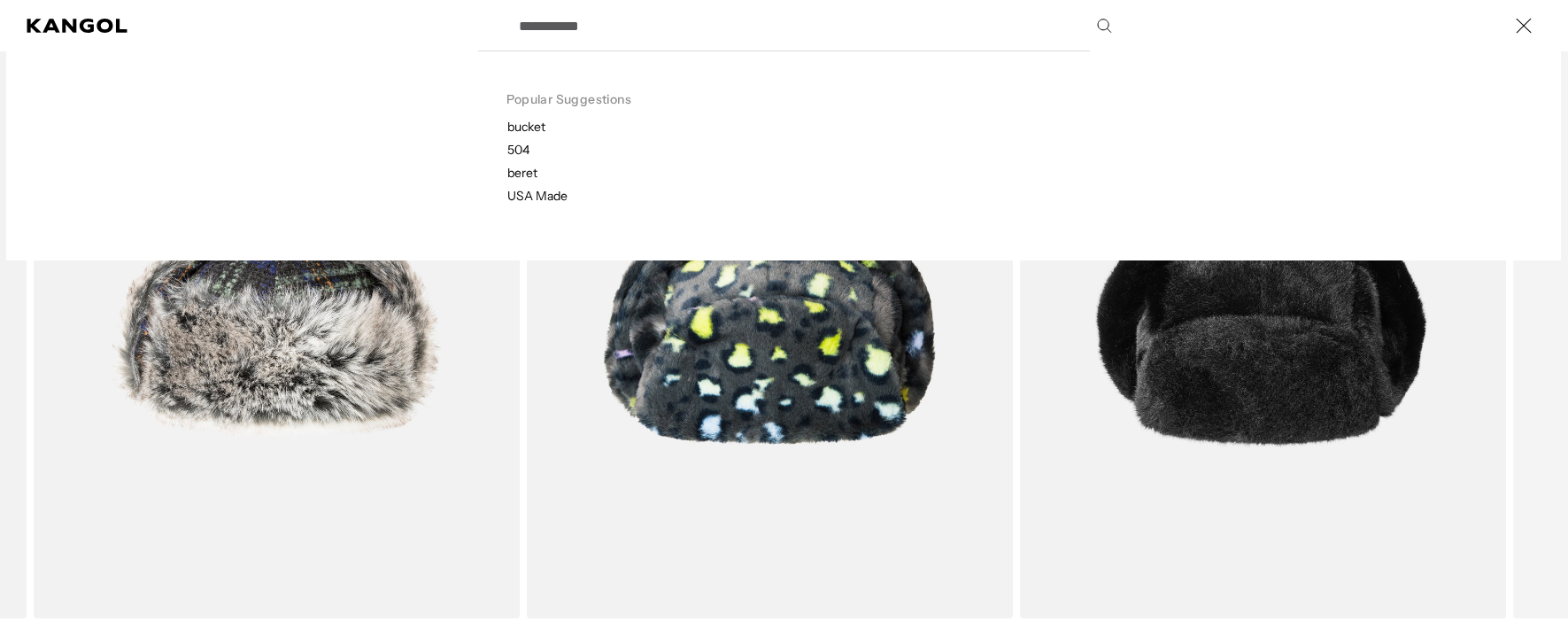
scroll to position [0, 365]
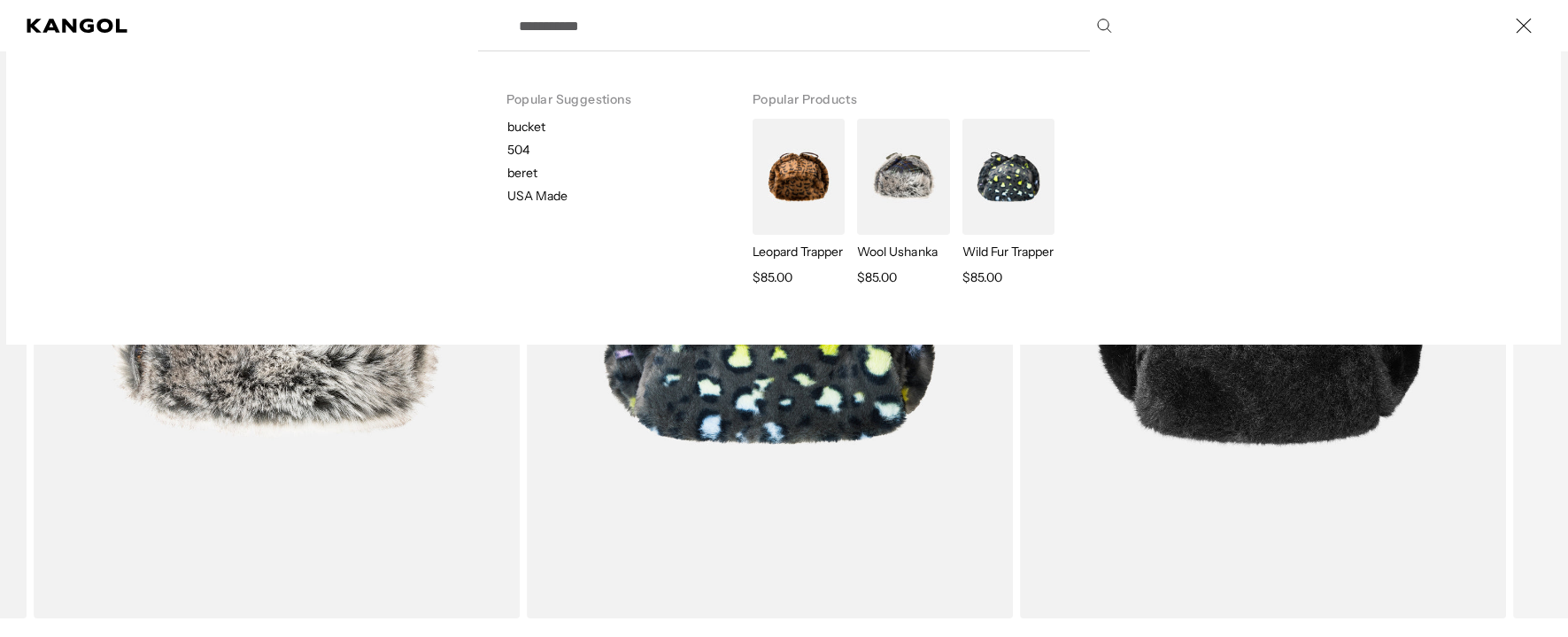
click at [805, 31] on input "Search here" at bounding box center [814, 25] width 612 height 45
paste input "*****"
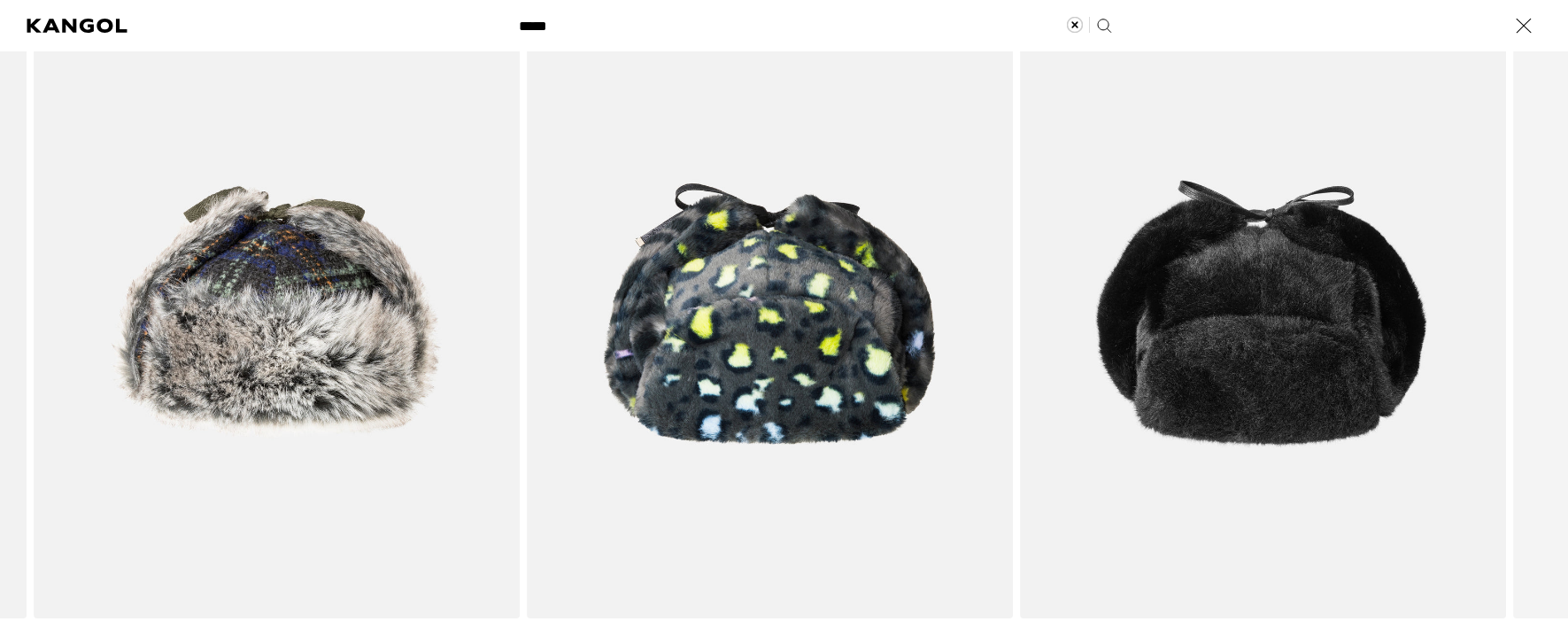
type input "*****"
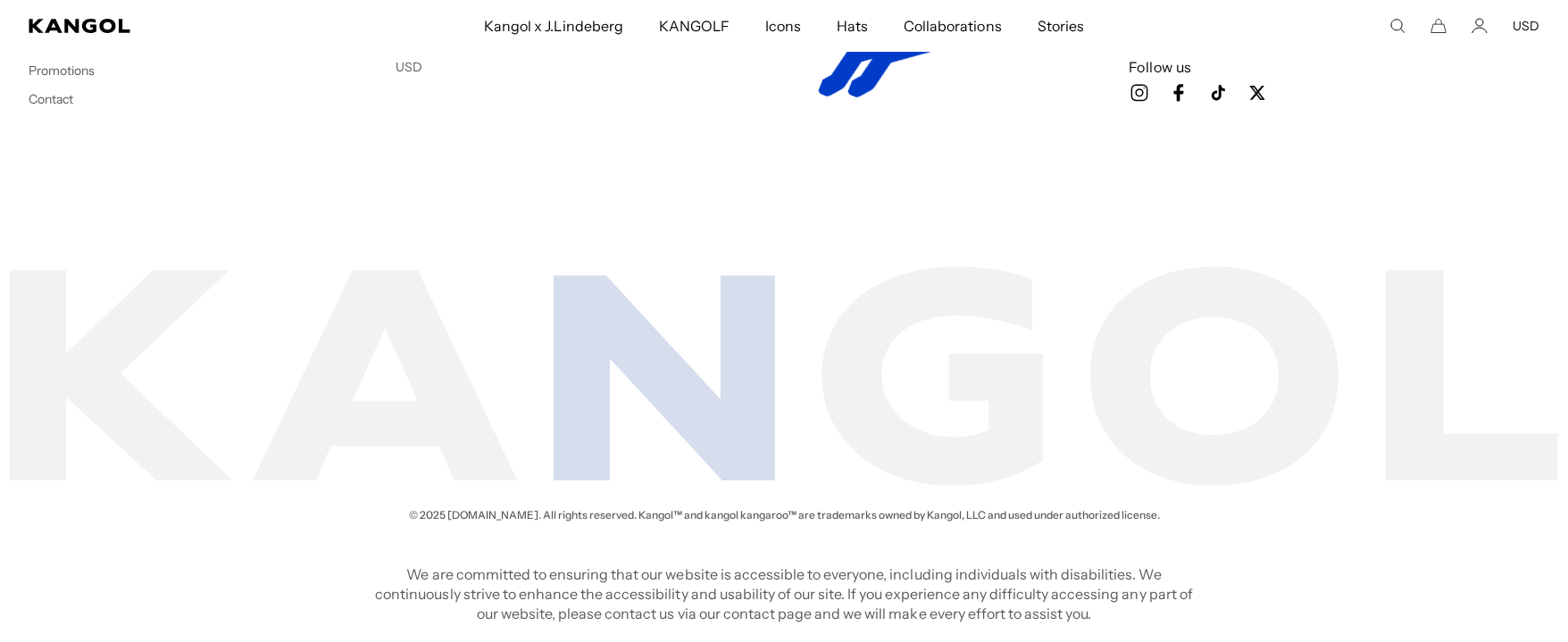
click at [1404, 24] on icon "Search here" at bounding box center [1398, 26] width 17 height 17
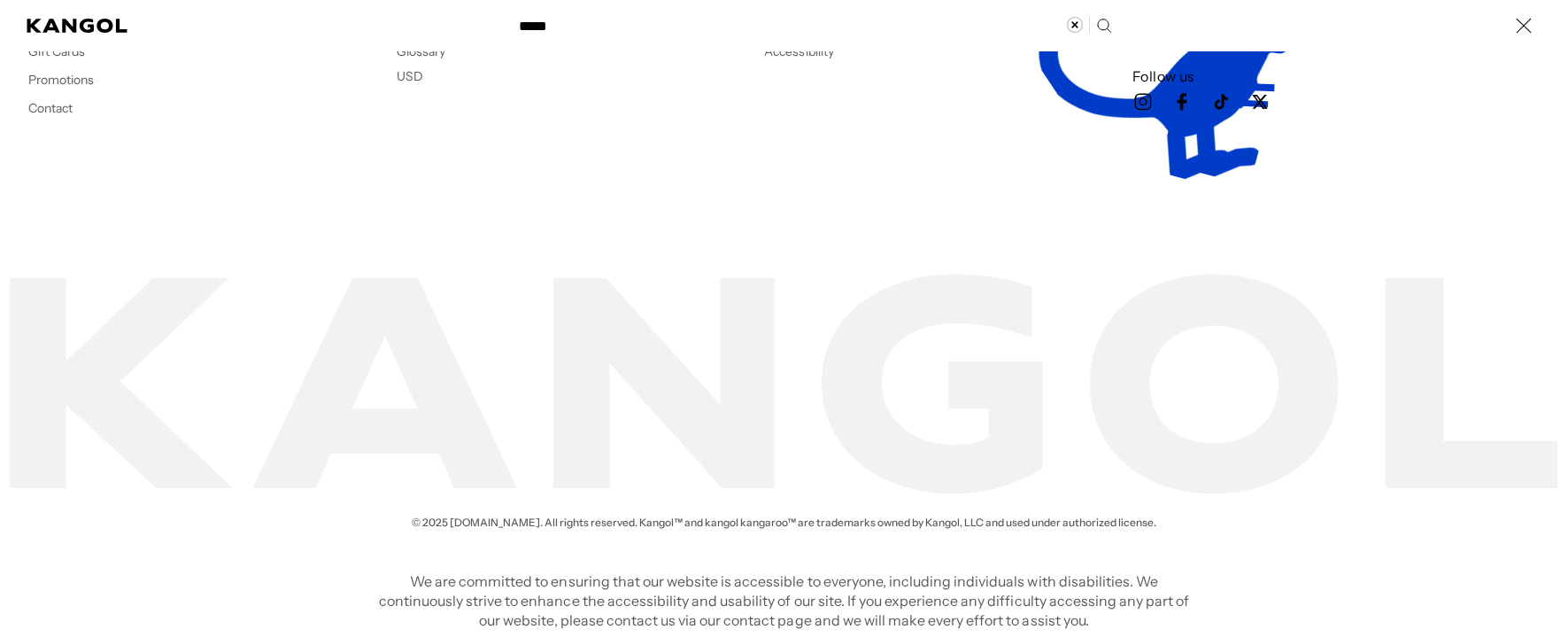
click at [738, 38] on input "*****" at bounding box center [814, 25] width 612 height 45
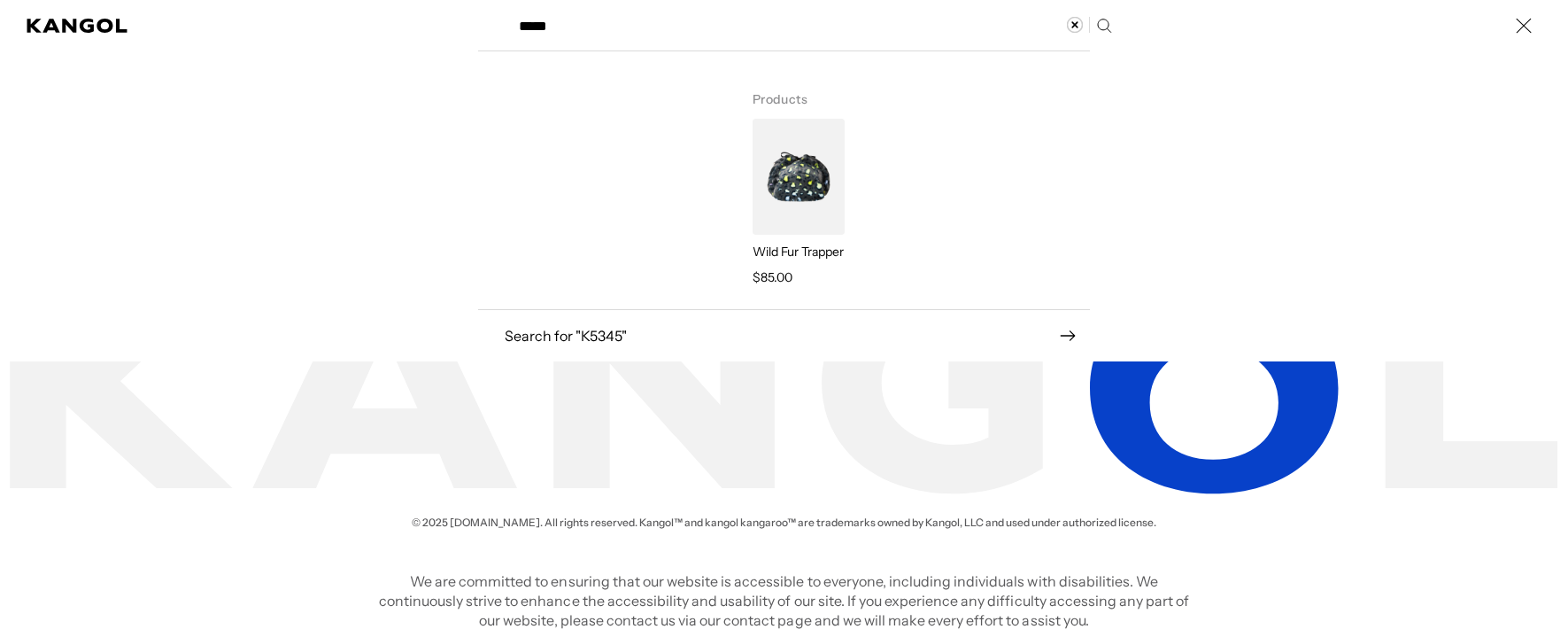
scroll to position [0, 365]
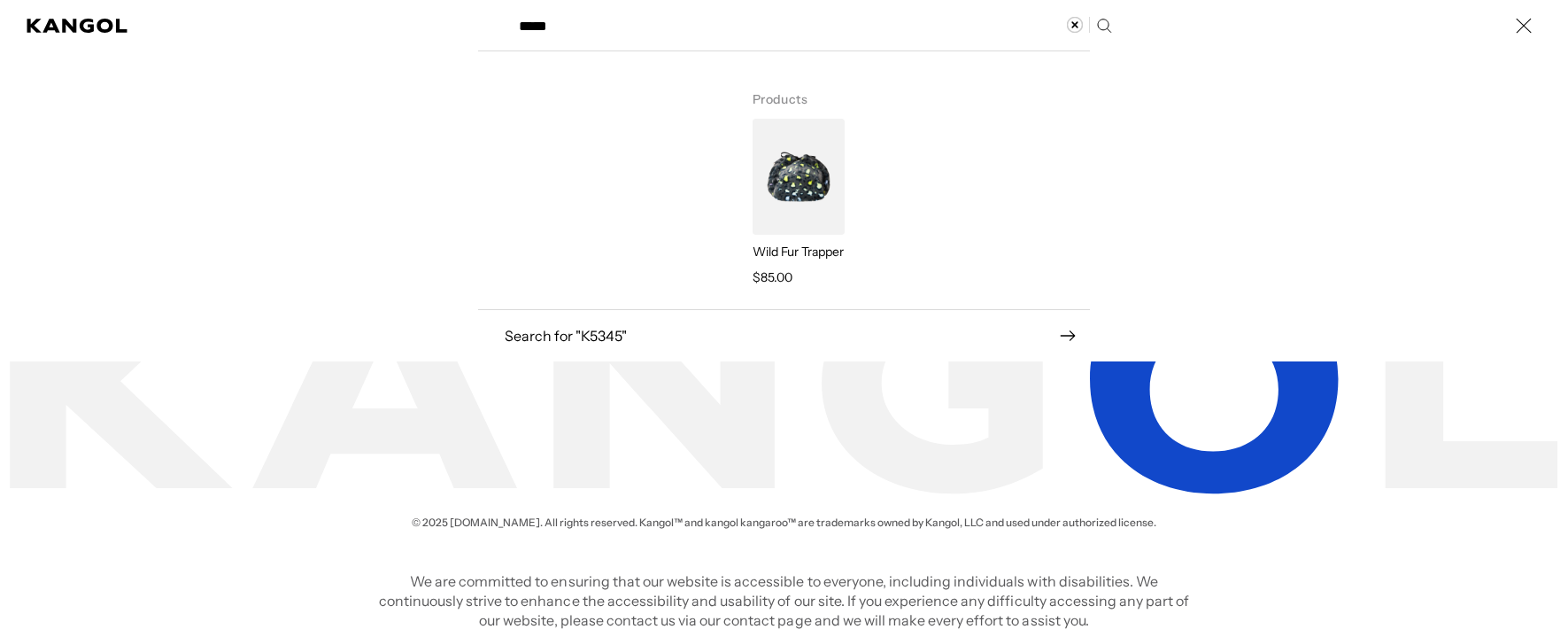
click at [770, 149] on img "Search here" at bounding box center [798, 177] width 92 height 116
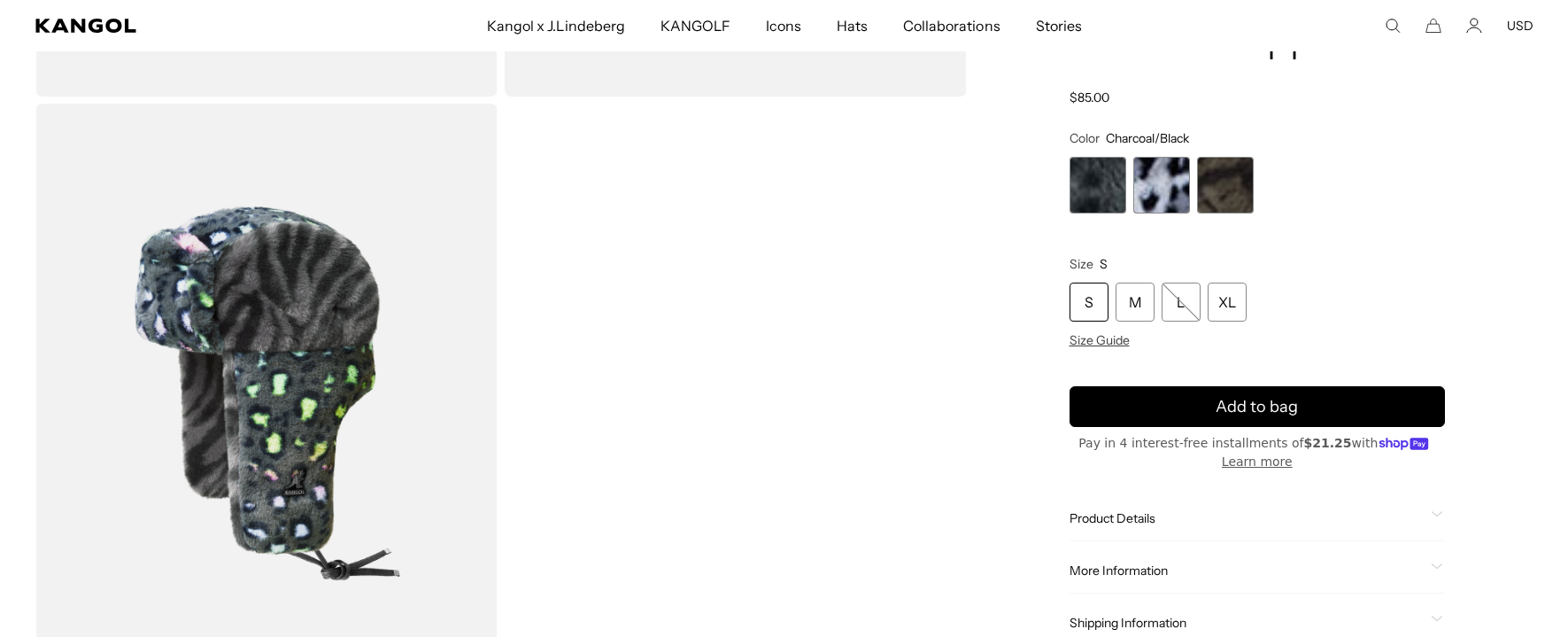
scroll to position [0, 365]
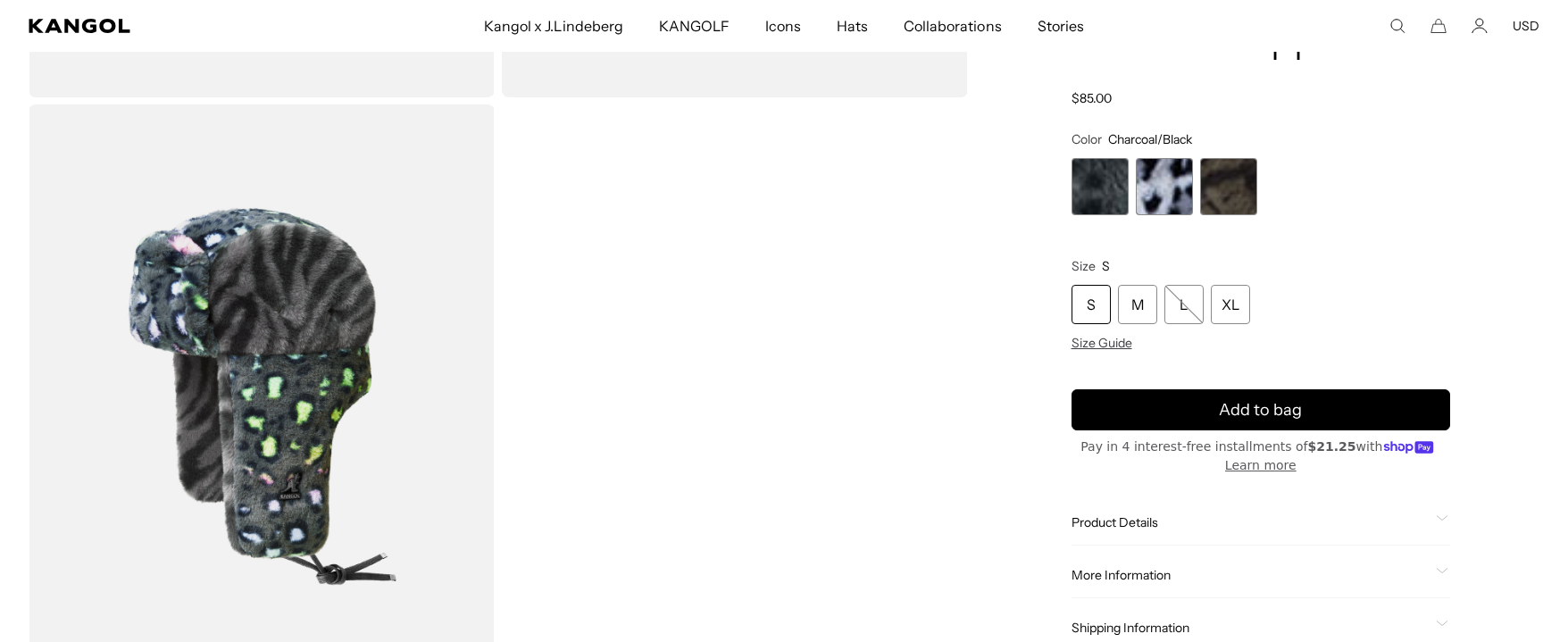
click at [263, 374] on img "Gallery Viewer" at bounding box center [261, 395] width 466 height 582
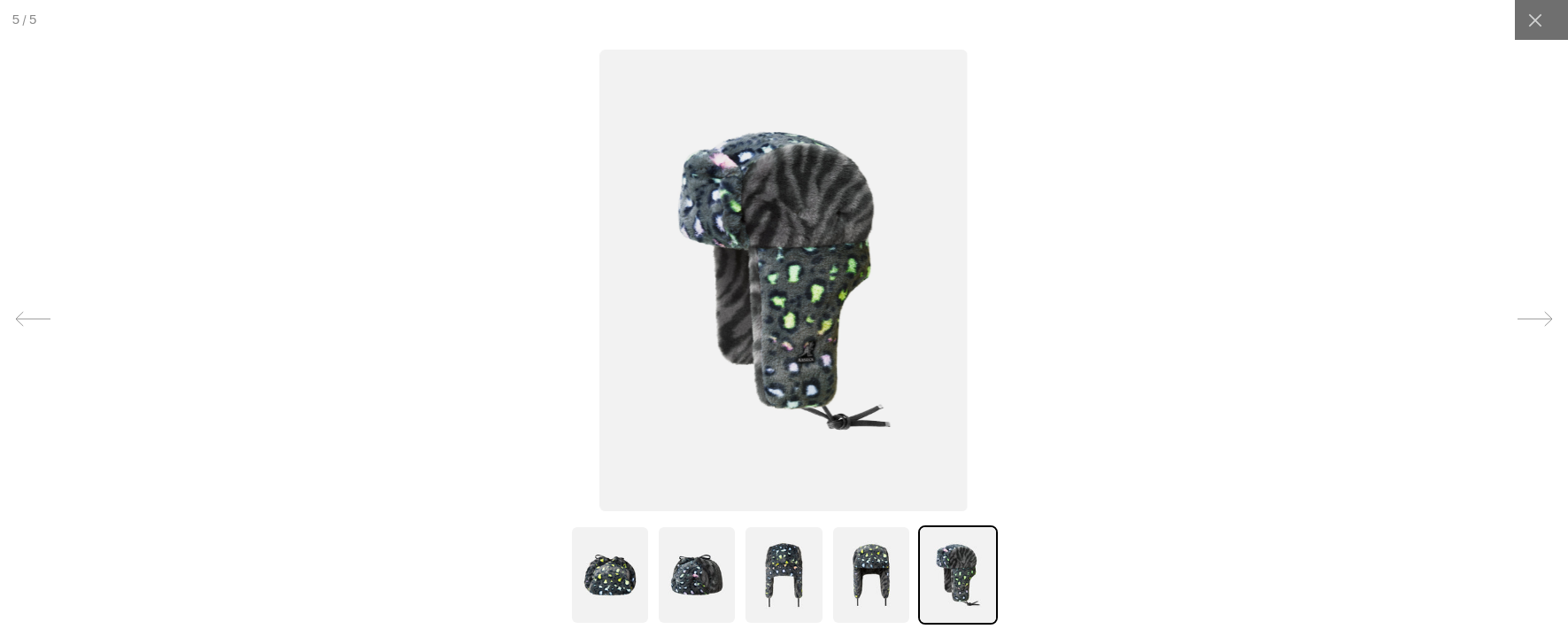
scroll to position [0, 0]
click at [786, 260] on img at bounding box center [784, 280] width 368 height 461
click at [1533, 13] on icon at bounding box center [1534, 20] width 17 height 17
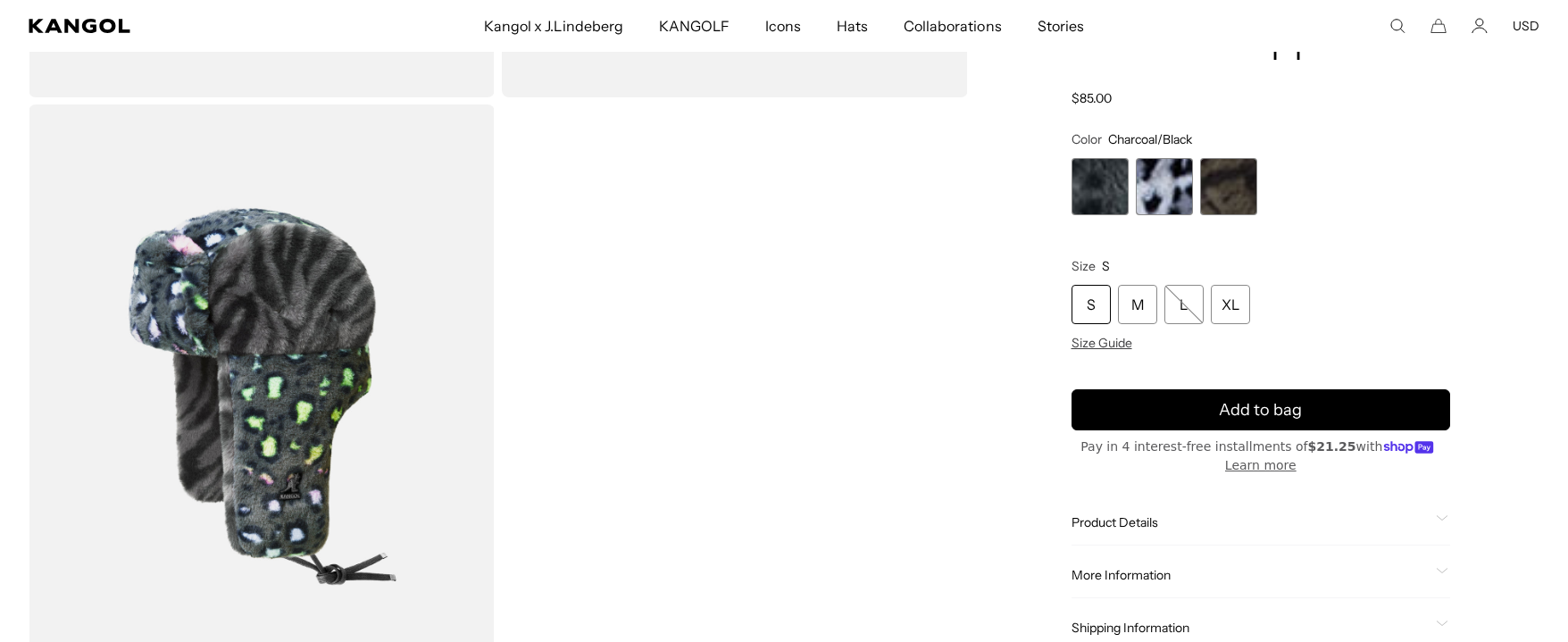
scroll to position [0, 368]
click at [1117, 183] on span "1 of 3" at bounding box center [1100, 186] width 57 height 57
click at [1130, 182] on div "Charcoal/Black Variant sold out or unavailable Moonstruck/Grey Variant sold out…" at bounding box center [1262, 186] width 380 height 57
click at [1158, 182] on span "2 of 3" at bounding box center [1164, 186] width 57 height 57
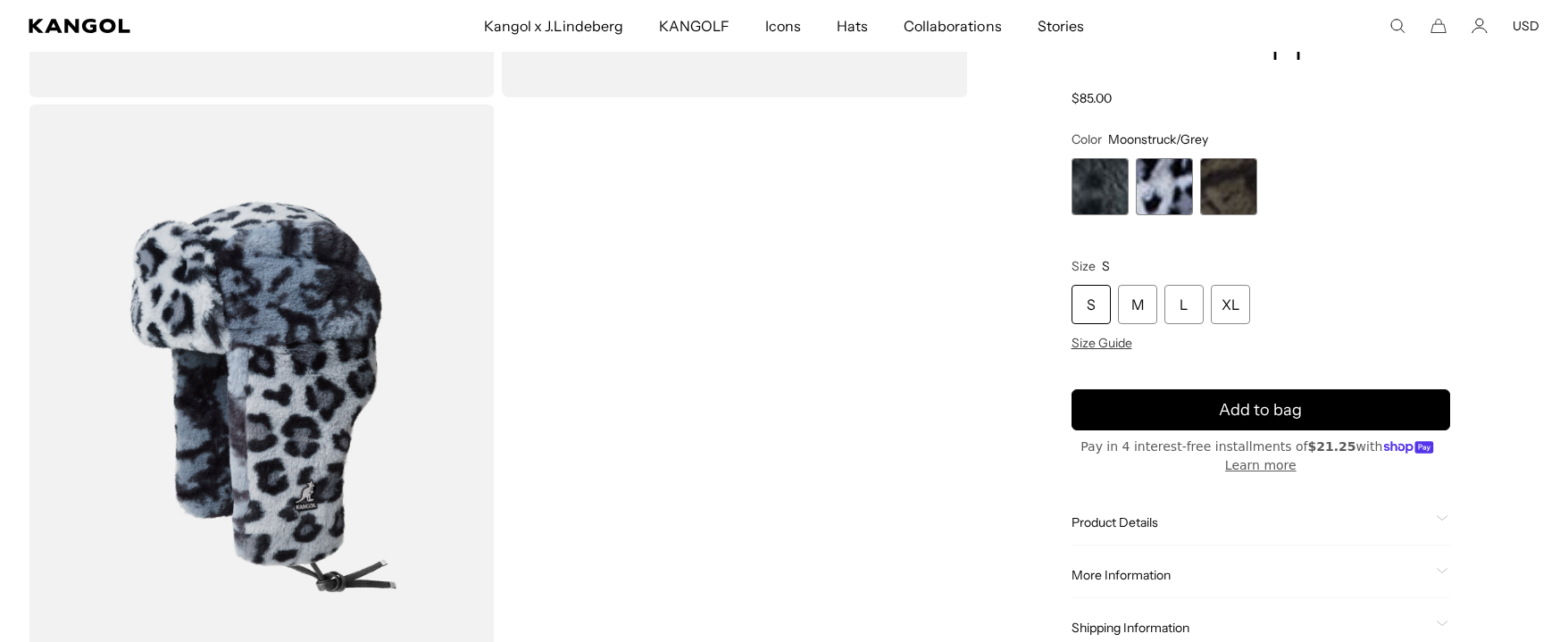
click at [1242, 183] on span "3 of 3" at bounding box center [1229, 186] width 57 height 57
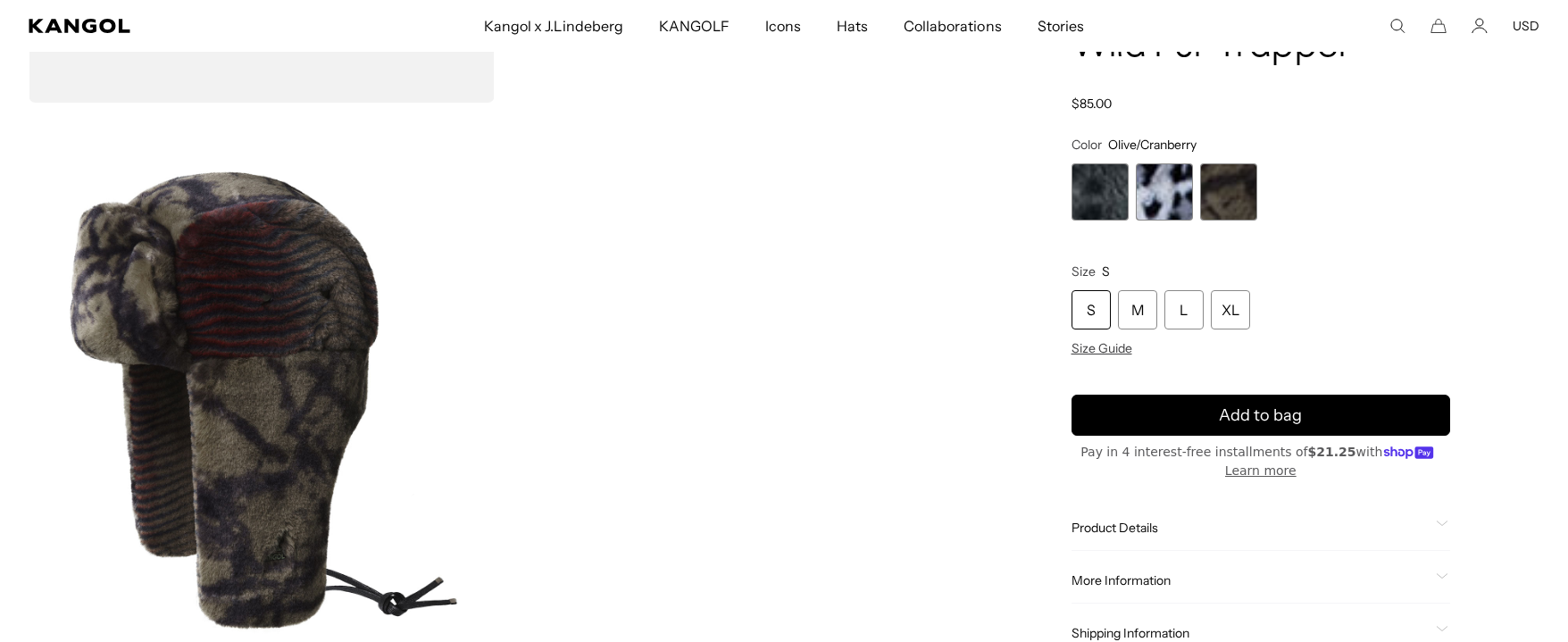
scroll to position [0, 368]
click at [1477, 152] on div "Home / All Products / Wild Fur Trapper Wild Fur Trapper Regular price $85.00 Re…" at bounding box center [1262, 105] width 558 height 1171
click at [1178, 187] on span "2 of 3" at bounding box center [1164, 192] width 57 height 57
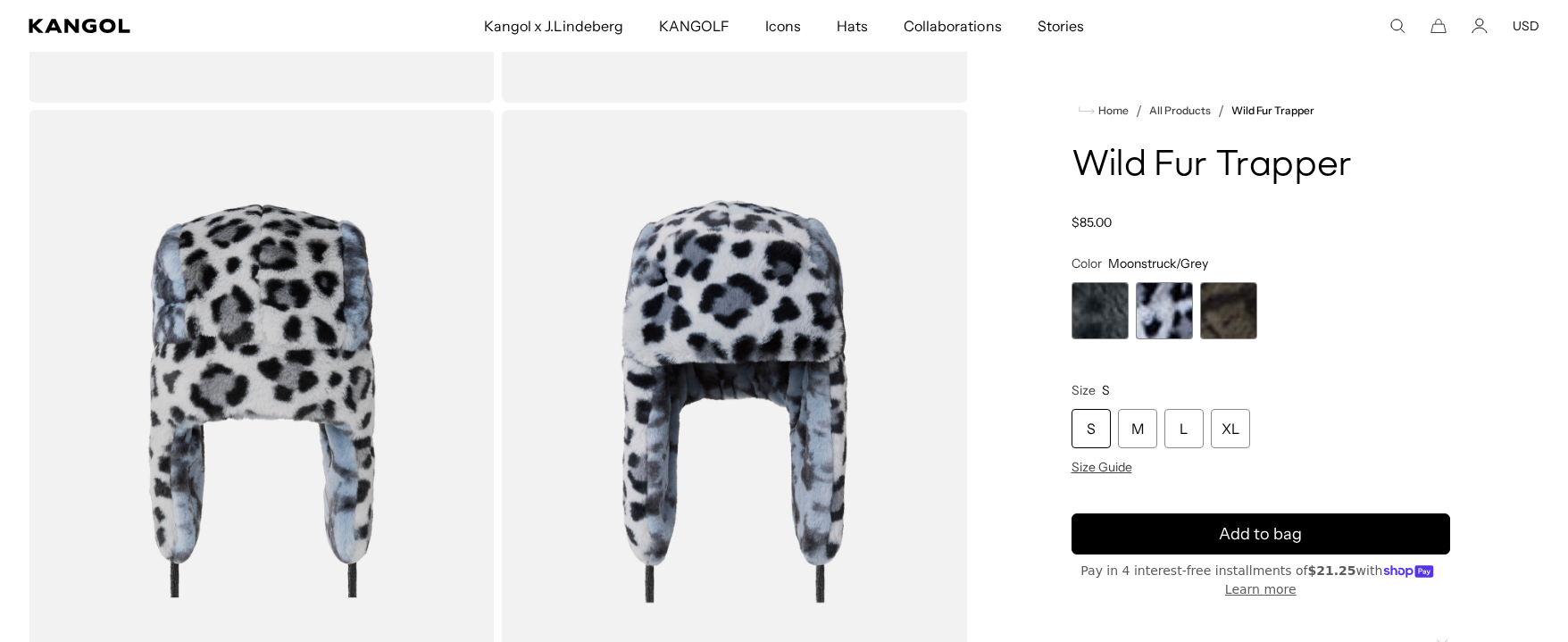
click at [1087, 307] on span "1 of 3" at bounding box center [1100, 311] width 57 height 57
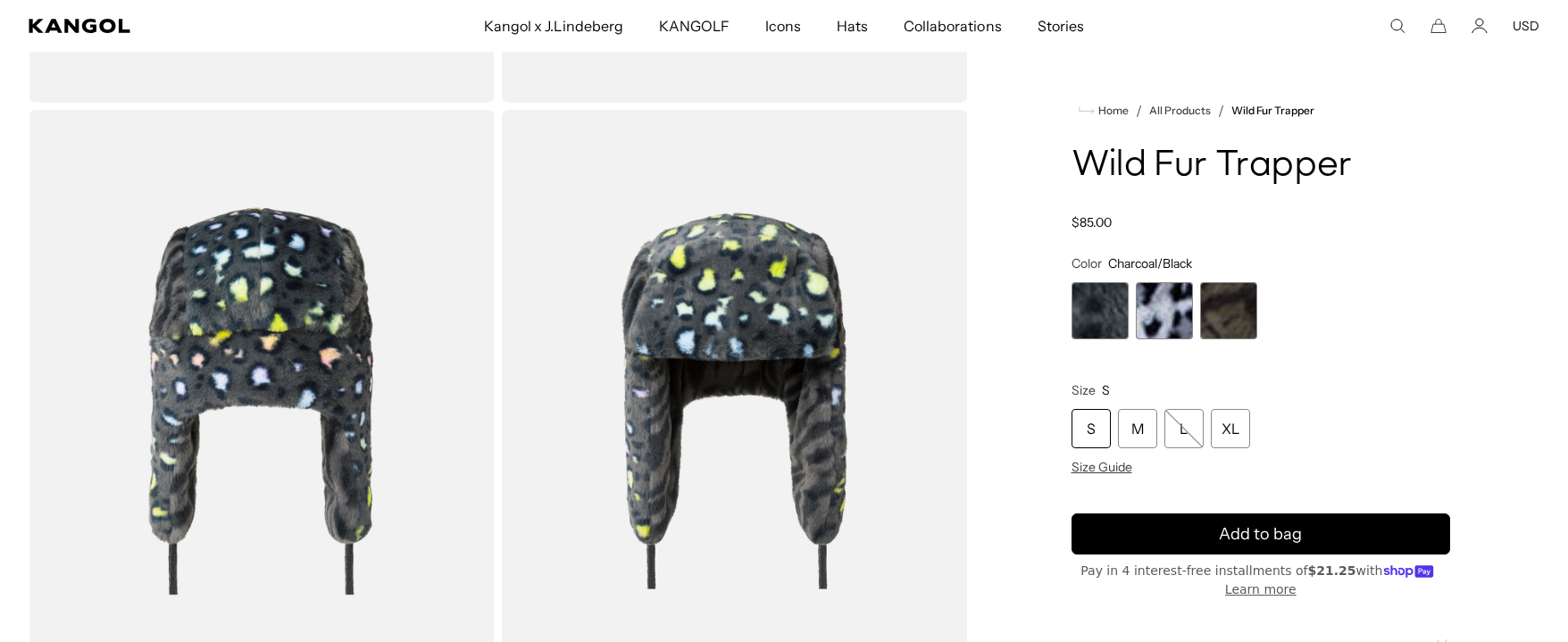
scroll to position [0, 368]
click at [1160, 310] on span "2 of 3" at bounding box center [1164, 311] width 57 height 57
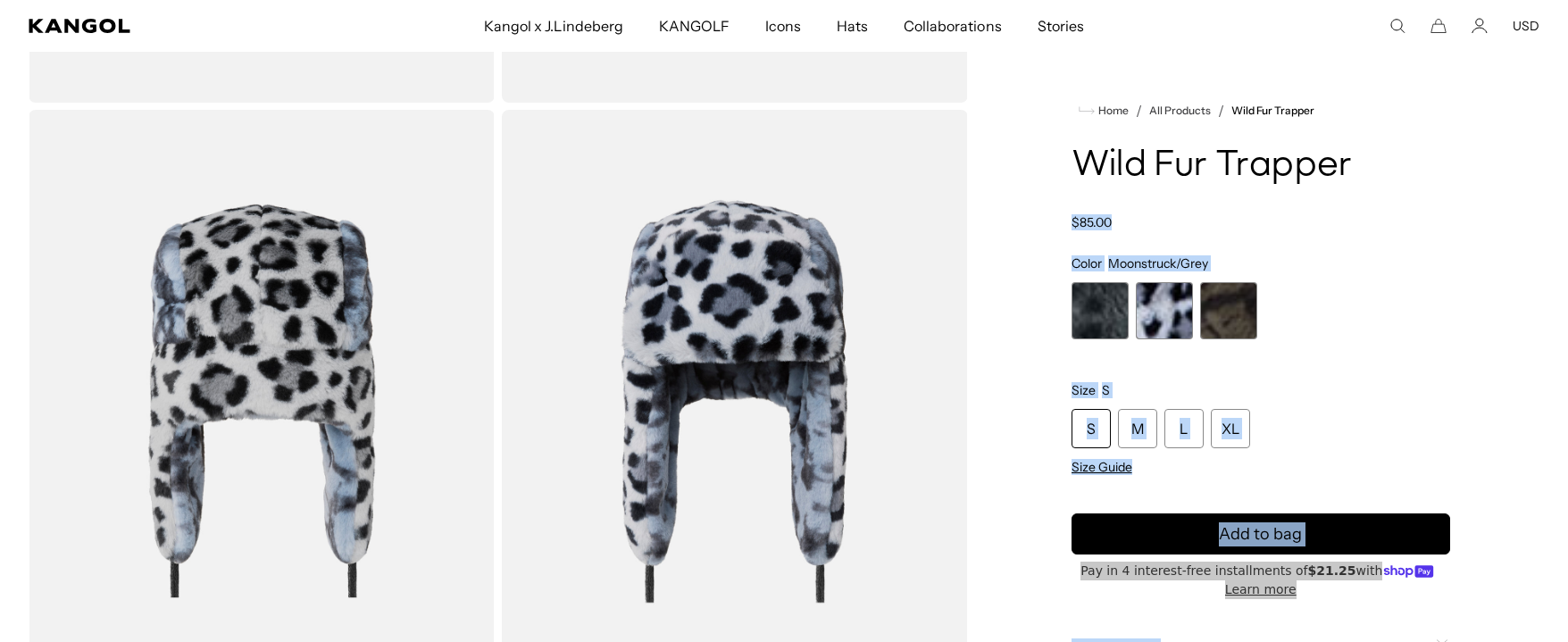
scroll to position [0, 368]
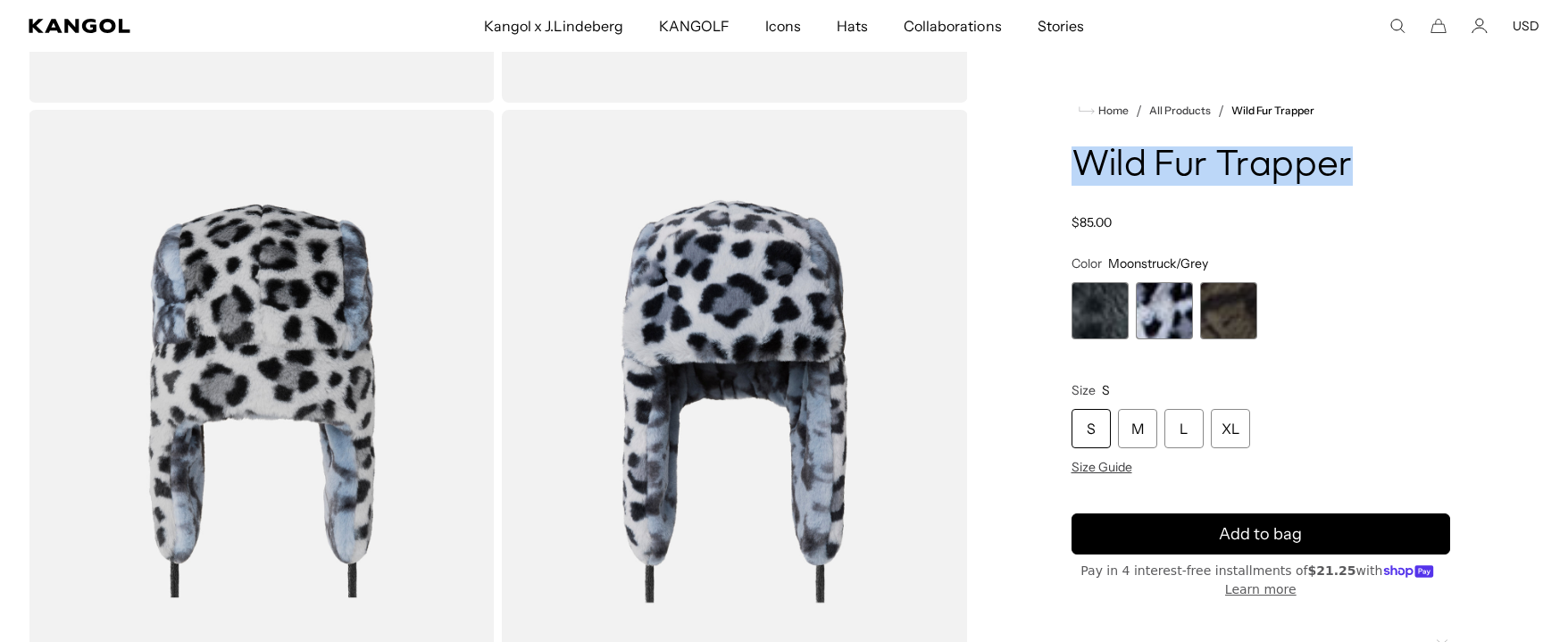
drag, startPoint x: 1355, startPoint y: 163, endPoint x: 1075, endPoint y: 157, distance: 280.1
click at [1075, 157] on h1 "Wild Fur Trapper" at bounding box center [1262, 166] width 380 height 39
copy h1 "Wild Fur Trapper"
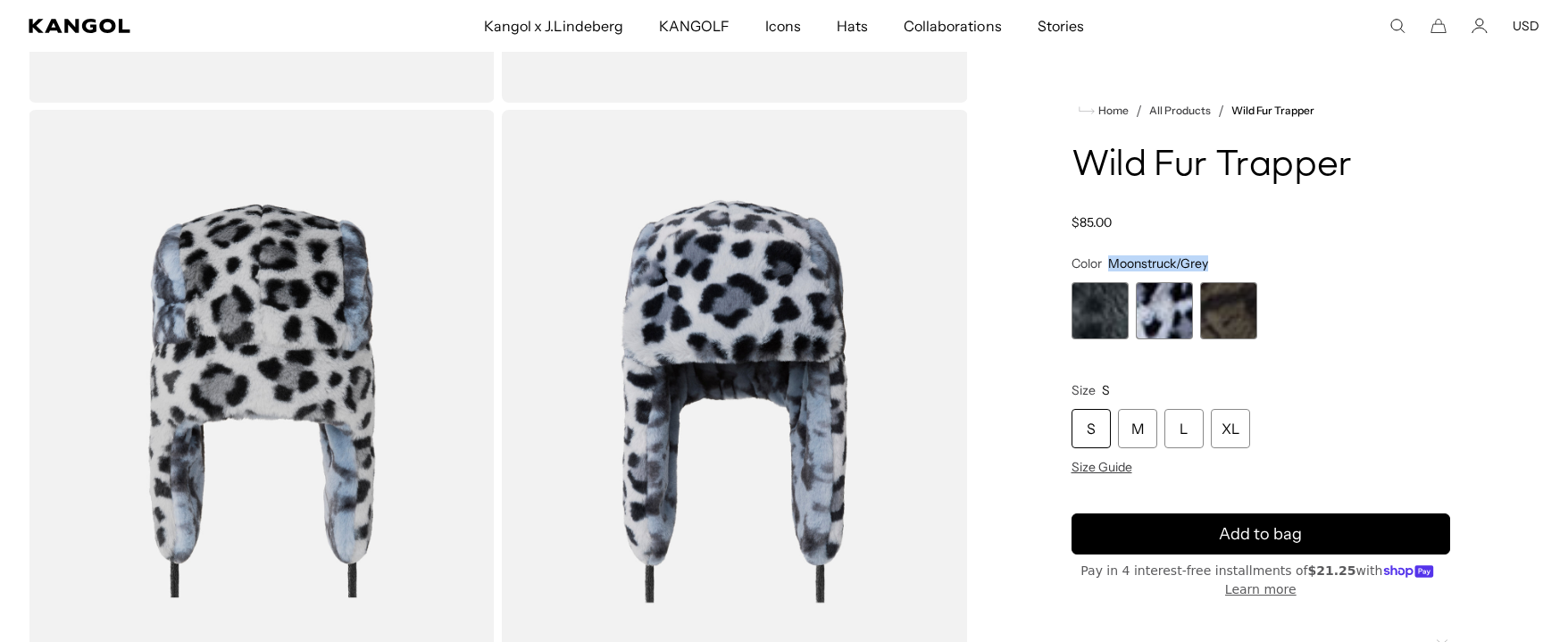
drag, startPoint x: 1212, startPoint y: 262, endPoint x: 1114, endPoint y: 265, distance: 98.0
click at [1114, 265] on fieldset "Color Moonstruck/Grey Previous Next Charcoal/Black Variant sold out or unavaila…" at bounding box center [1262, 296] width 380 height 83
copy span "Moonstruck/Grey"
click at [1399, 23] on icon "Search here" at bounding box center [1398, 26] width 17 height 17
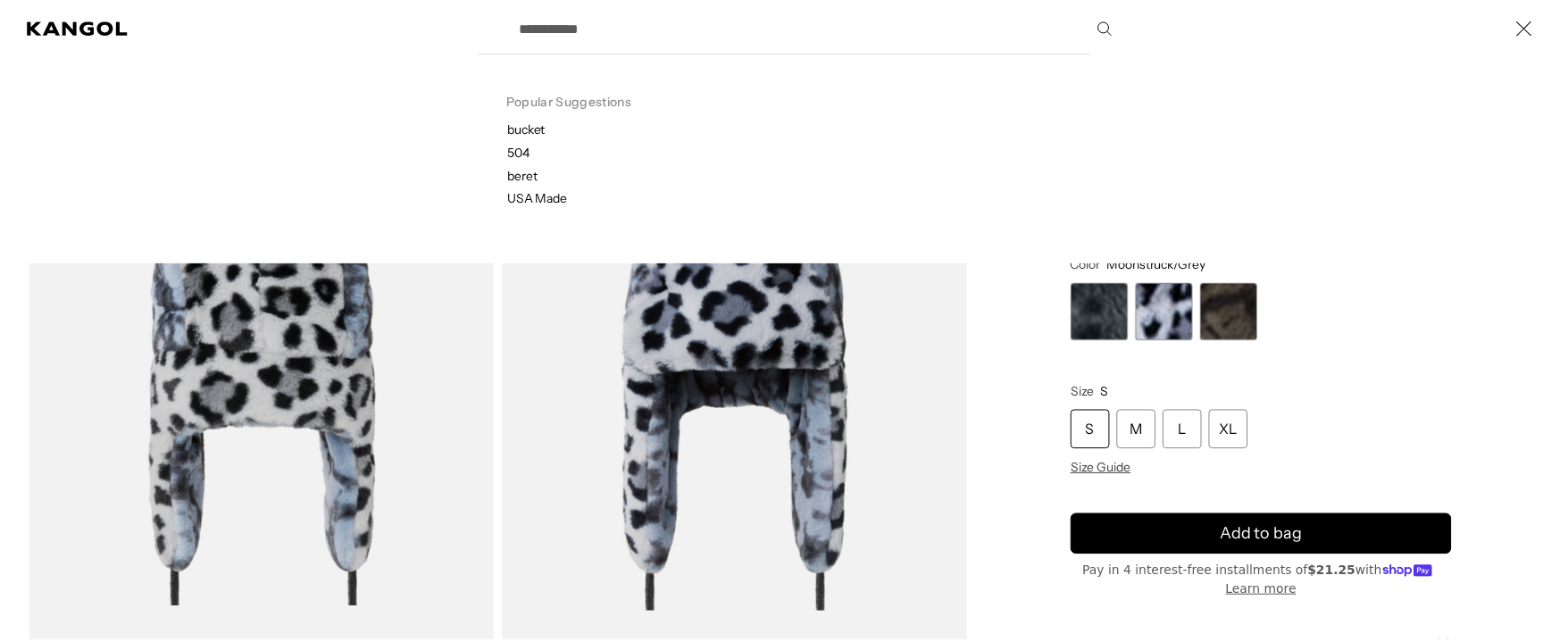
scroll to position [0, 0]
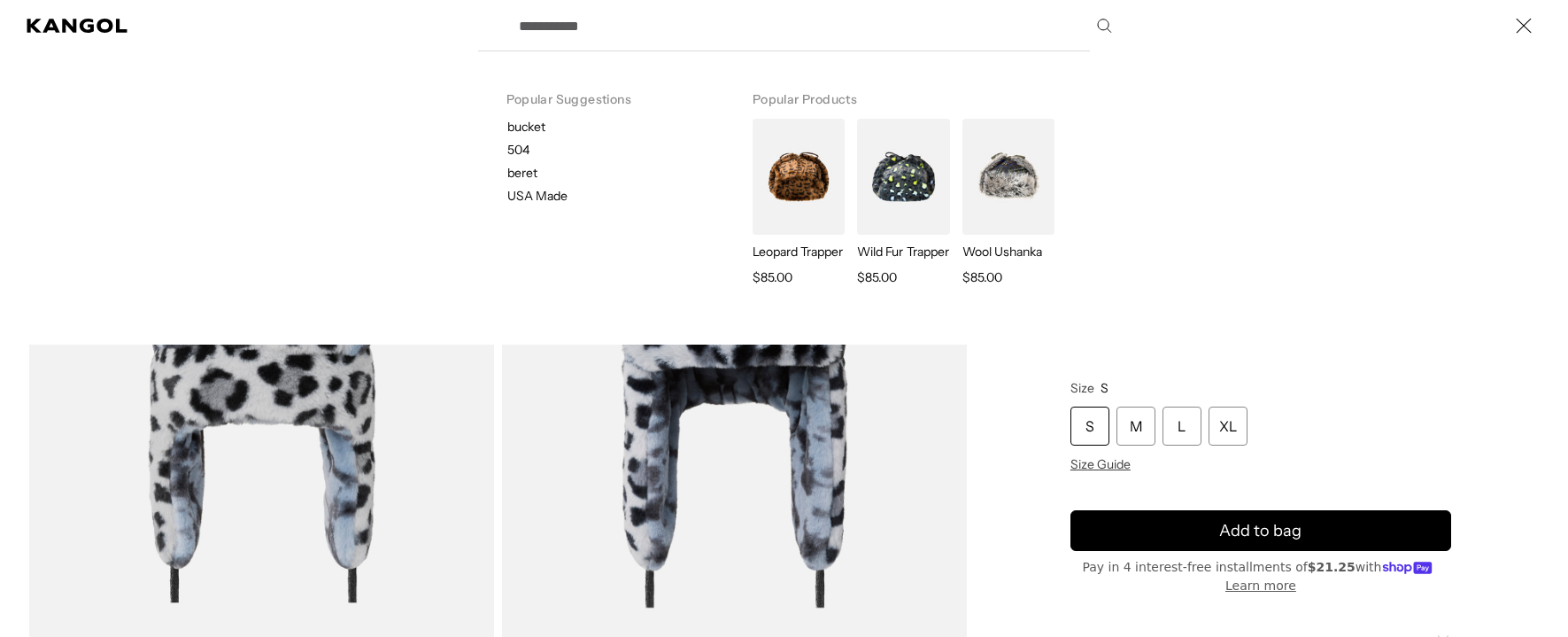
click at [830, 25] on input "Search here" at bounding box center [814, 25] width 612 height 45
paste input "*****"
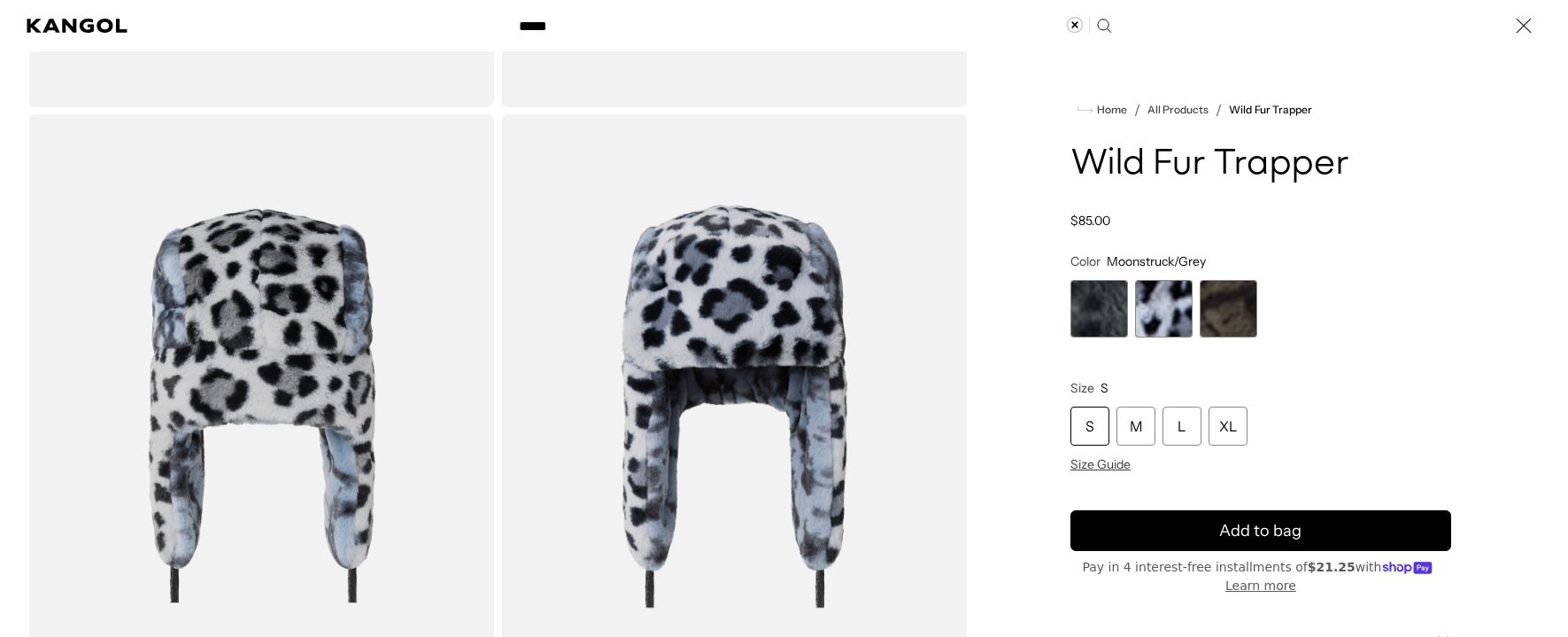
type input "*****"
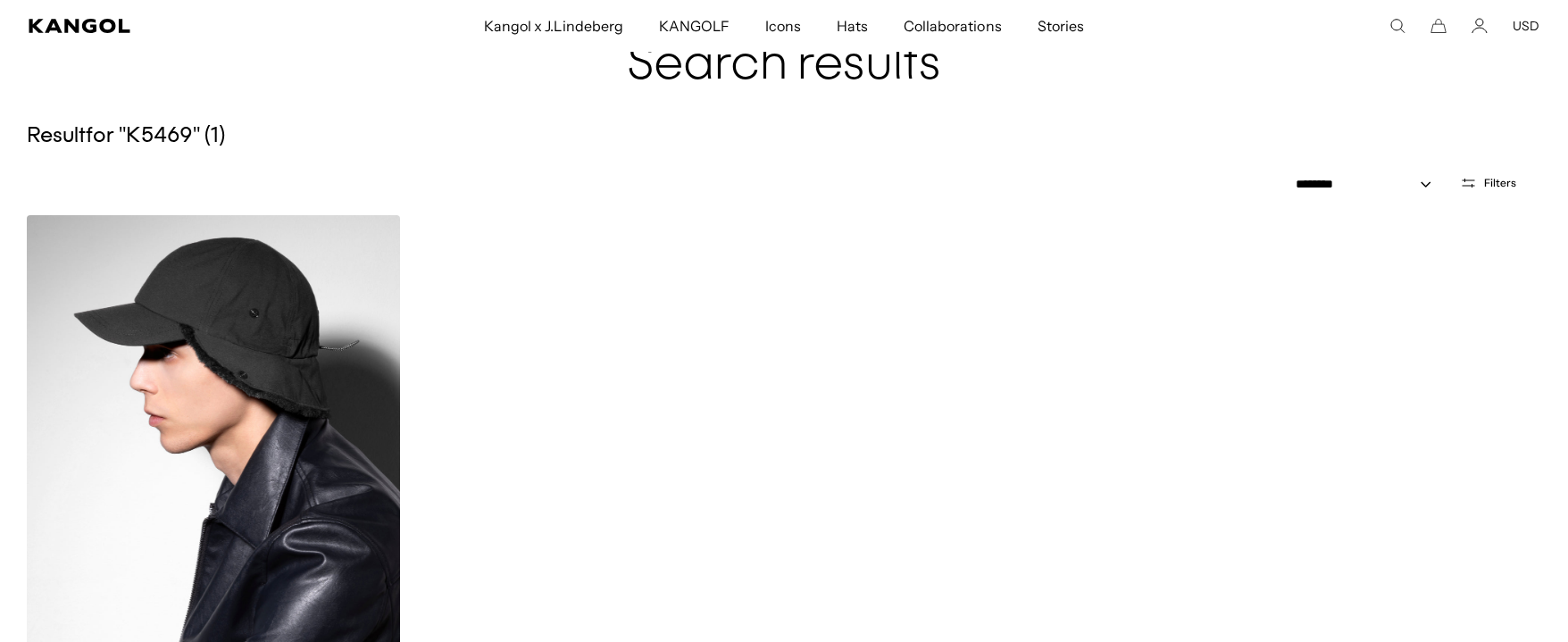
scroll to position [297, 0]
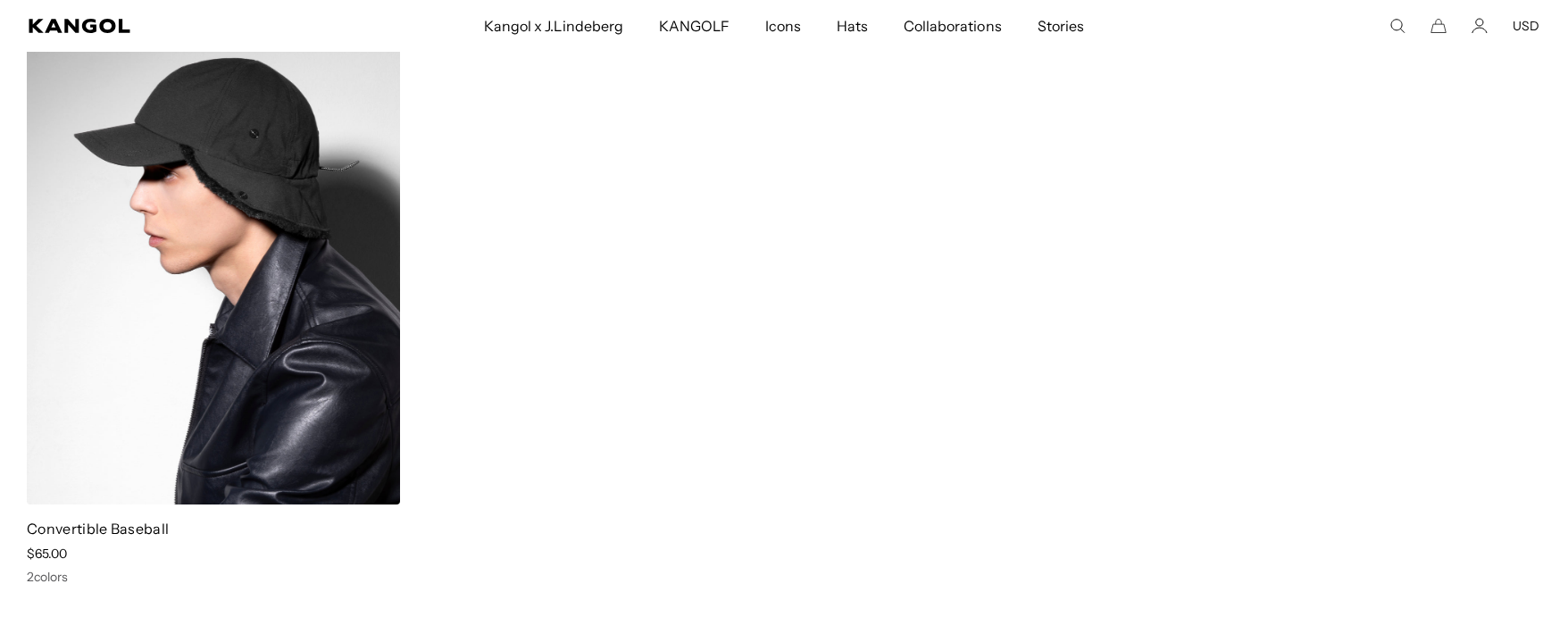
click at [274, 349] on img at bounding box center [213, 270] width 373 height 469
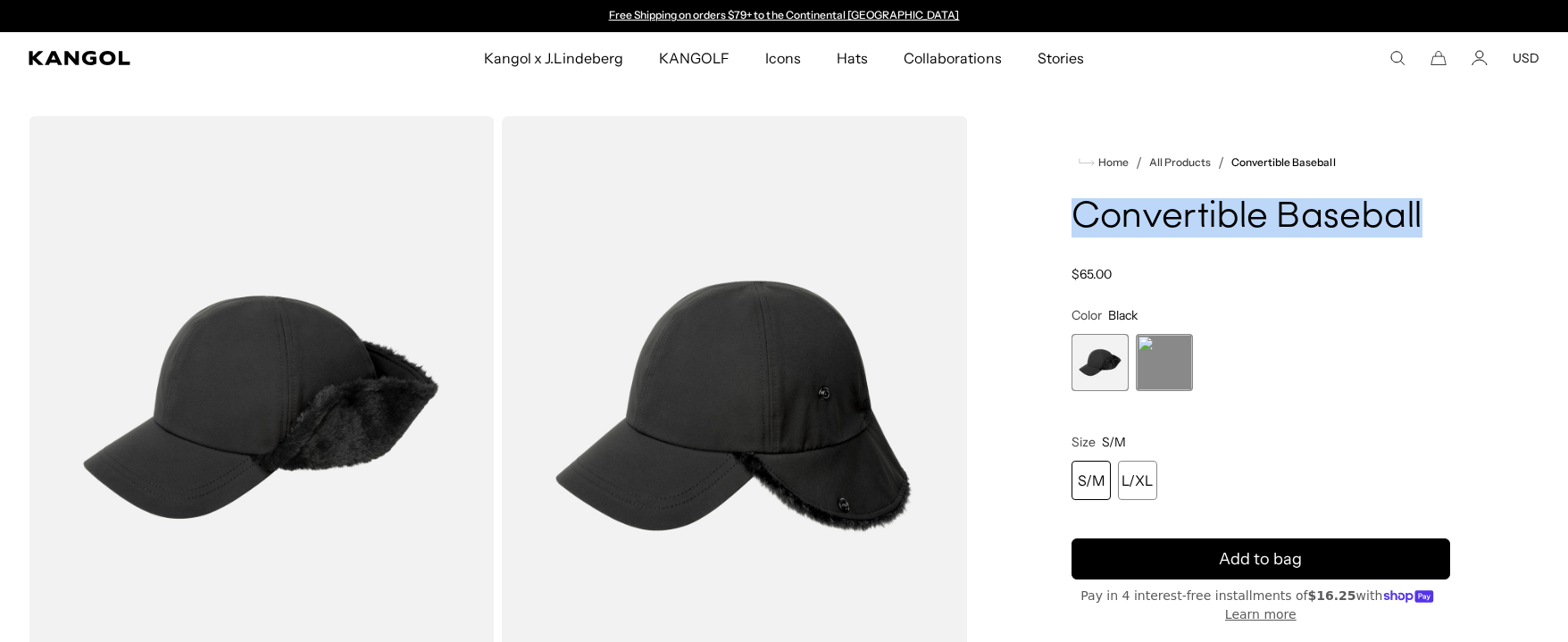
drag, startPoint x: 1059, startPoint y: 210, endPoint x: 1427, endPoint y: 194, distance: 368.3
copy h1 "Convertible Baseball"
click at [1175, 358] on span "2 of 2" at bounding box center [1164, 362] width 57 height 57
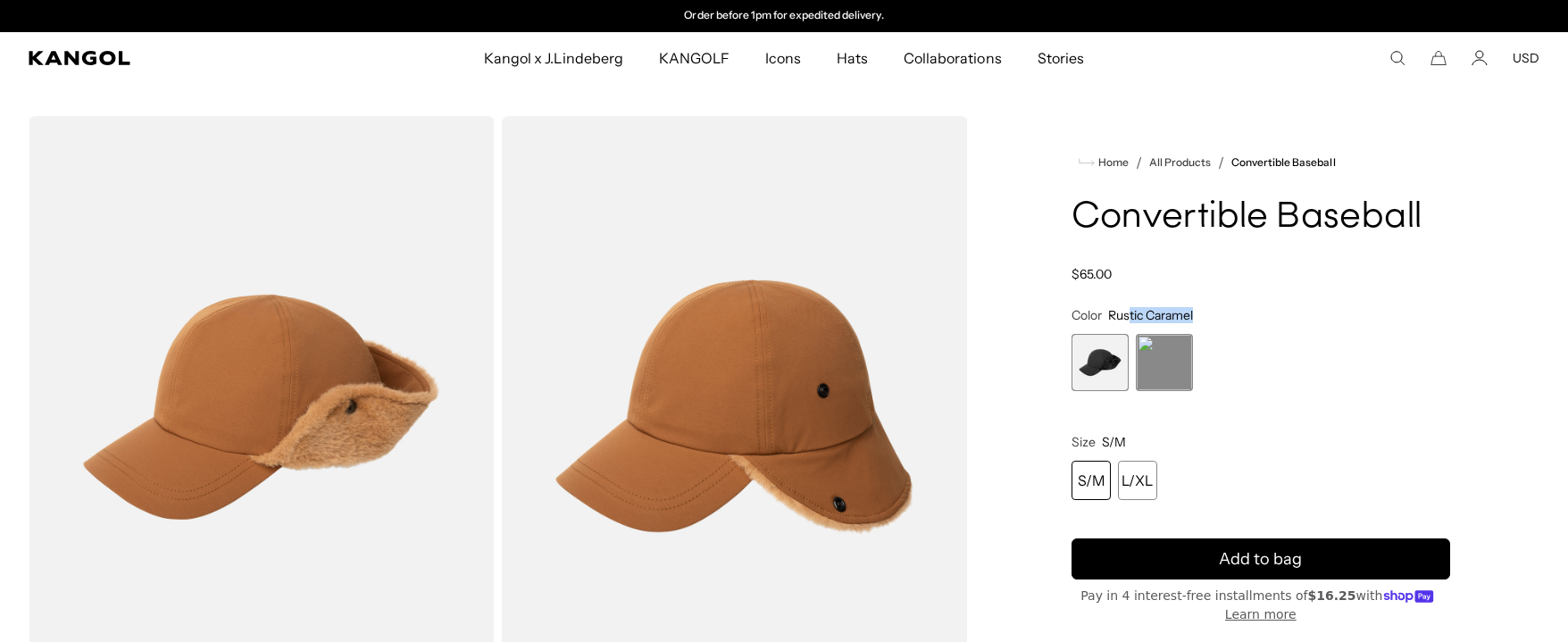
drag, startPoint x: 1214, startPoint y: 313, endPoint x: 1128, endPoint y: 315, distance: 86.0
click at [1128, 315] on fieldset "Color Rustic Caramel Previous Next Black Variant sold out or unavailable Rustic…" at bounding box center [1262, 349] width 380 height 83
drag, startPoint x: 1109, startPoint y: 314, endPoint x: 1218, endPoint y: 307, distance: 109.2
click at [1218, 307] on fieldset "Color Rustic Caramel Previous Next Black Variant sold out or unavailable Rustic…" at bounding box center [1262, 349] width 380 height 83
copy span "Rustic Caramel"
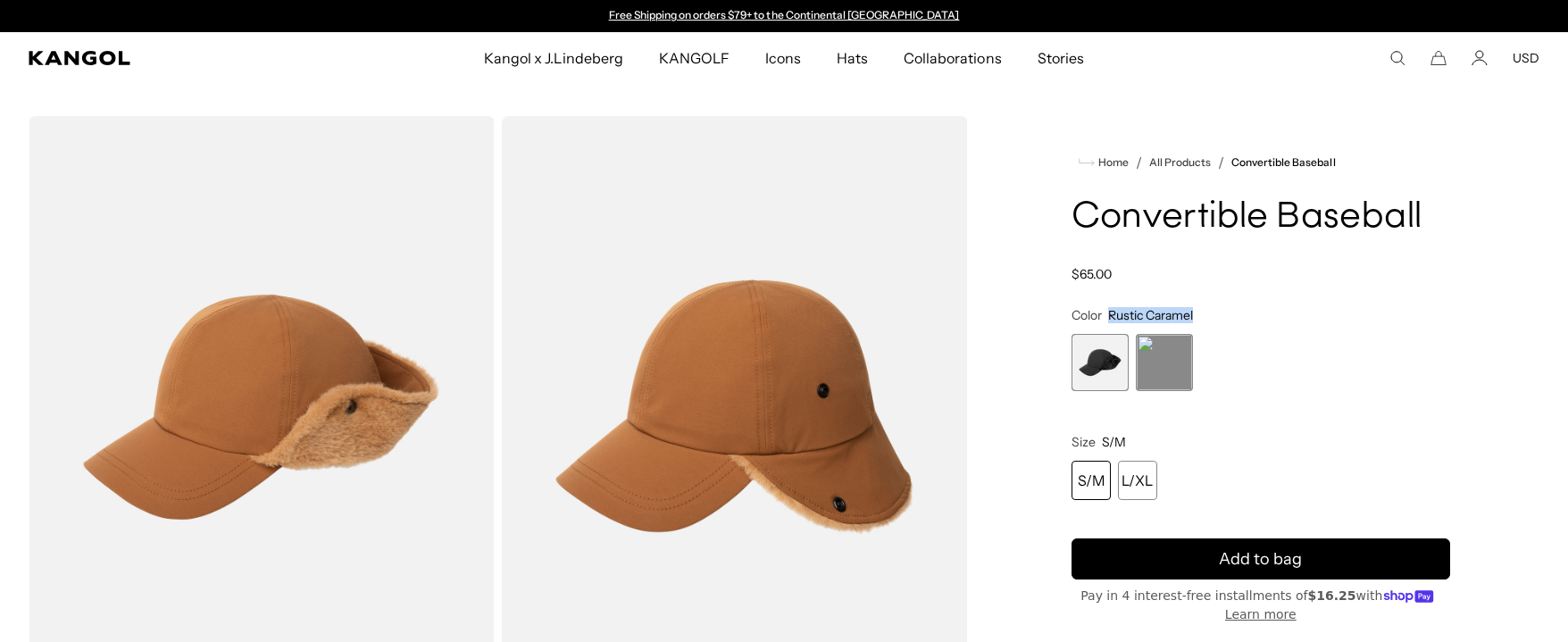
click at [1109, 365] on span "1 of 2" at bounding box center [1100, 362] width 57 height 57
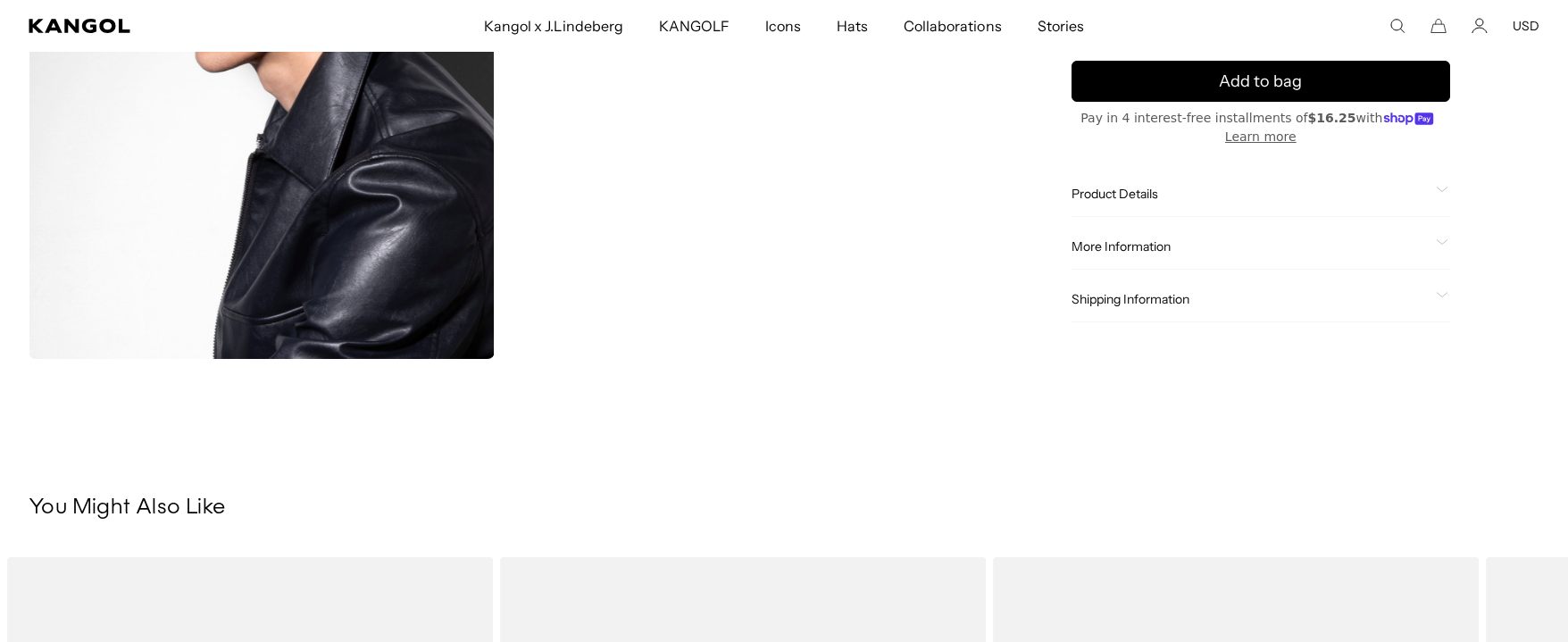
scroll to position [1339, 0]
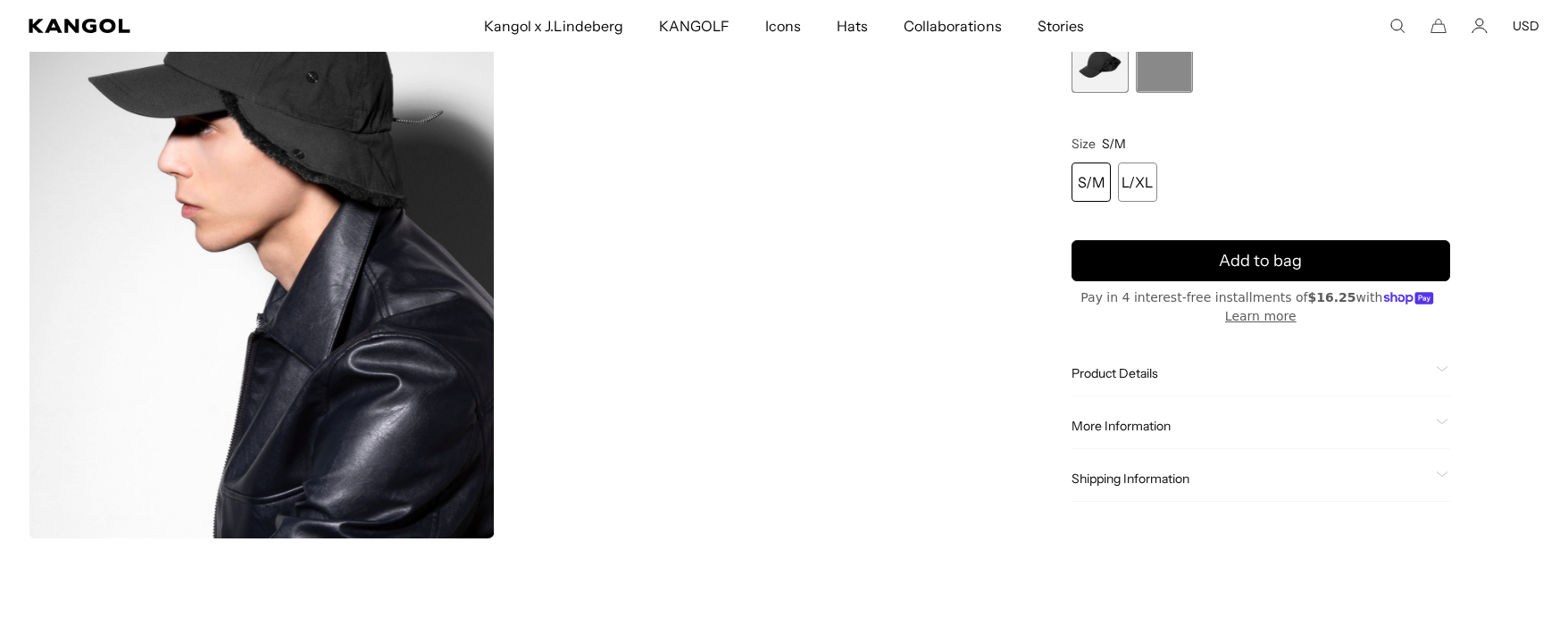
click at [1103, 379] on span "Product Details" at bounding box center [1251, 374] width 358 height 17
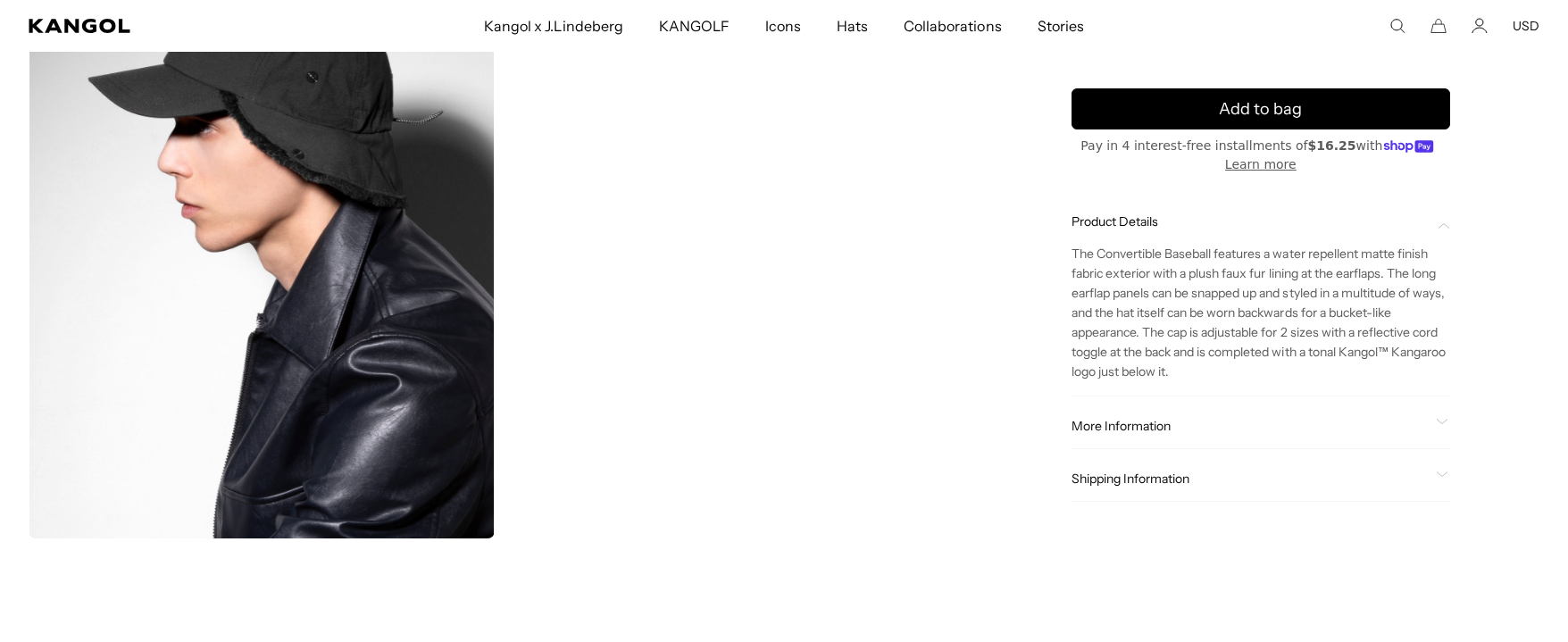
scroll to position [0, 0]
click at [1123, 440] on div "More Information Style ID K5469 Shape BASEBALL Fabrication POLYESTER USA Made o…" at bounding box center [1262, 427] width 380 height 46
click at [1125, 432] on span "More Information" at bounding box center [1251, 427] width 358 height 17
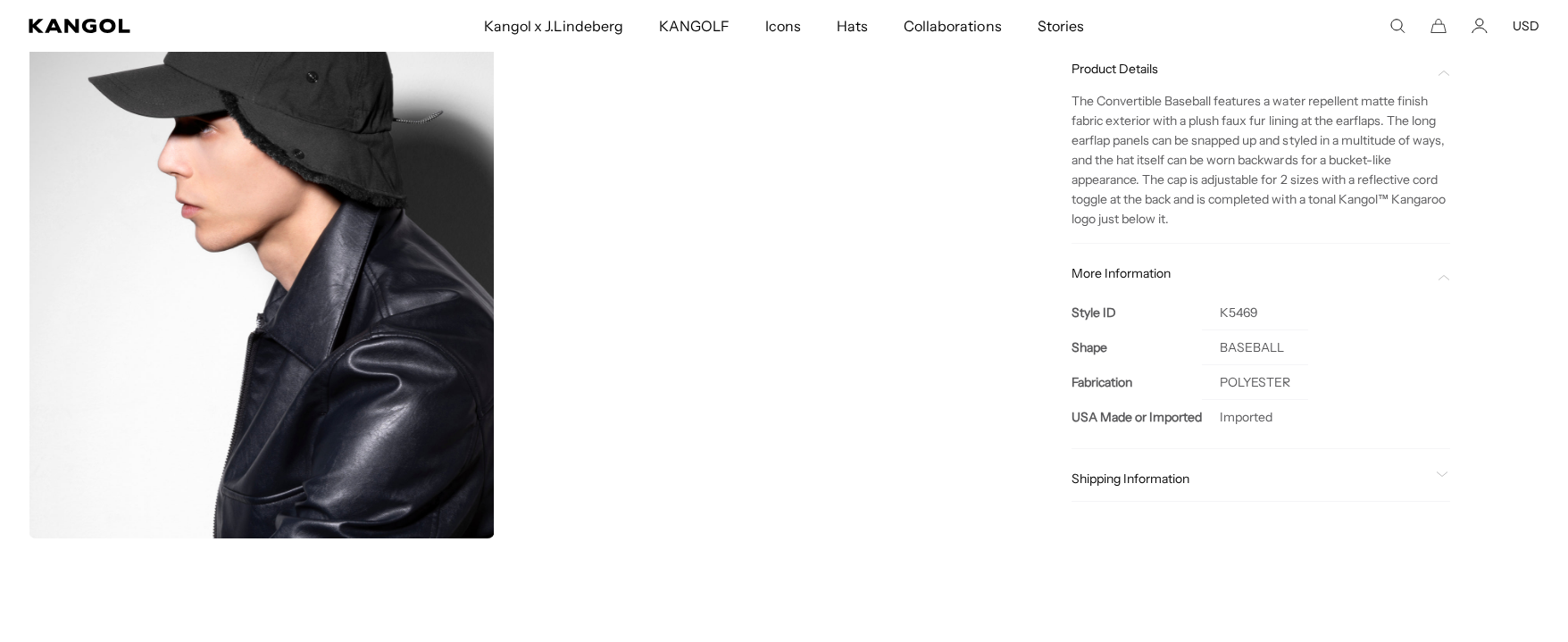
click at [1230, 310] on td "K5469" at bounding box center [1255, 314] width 106 height 35
copy td "K5469"
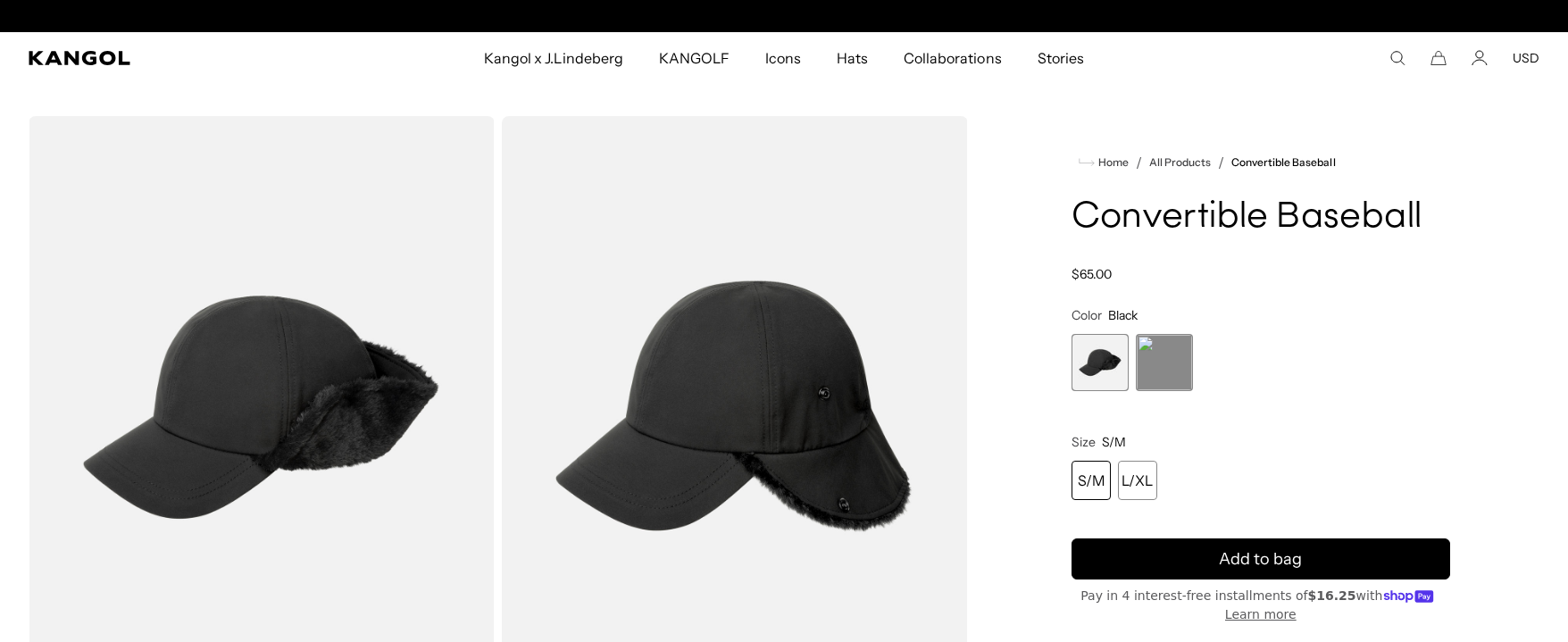
scroll to position [0, 0]
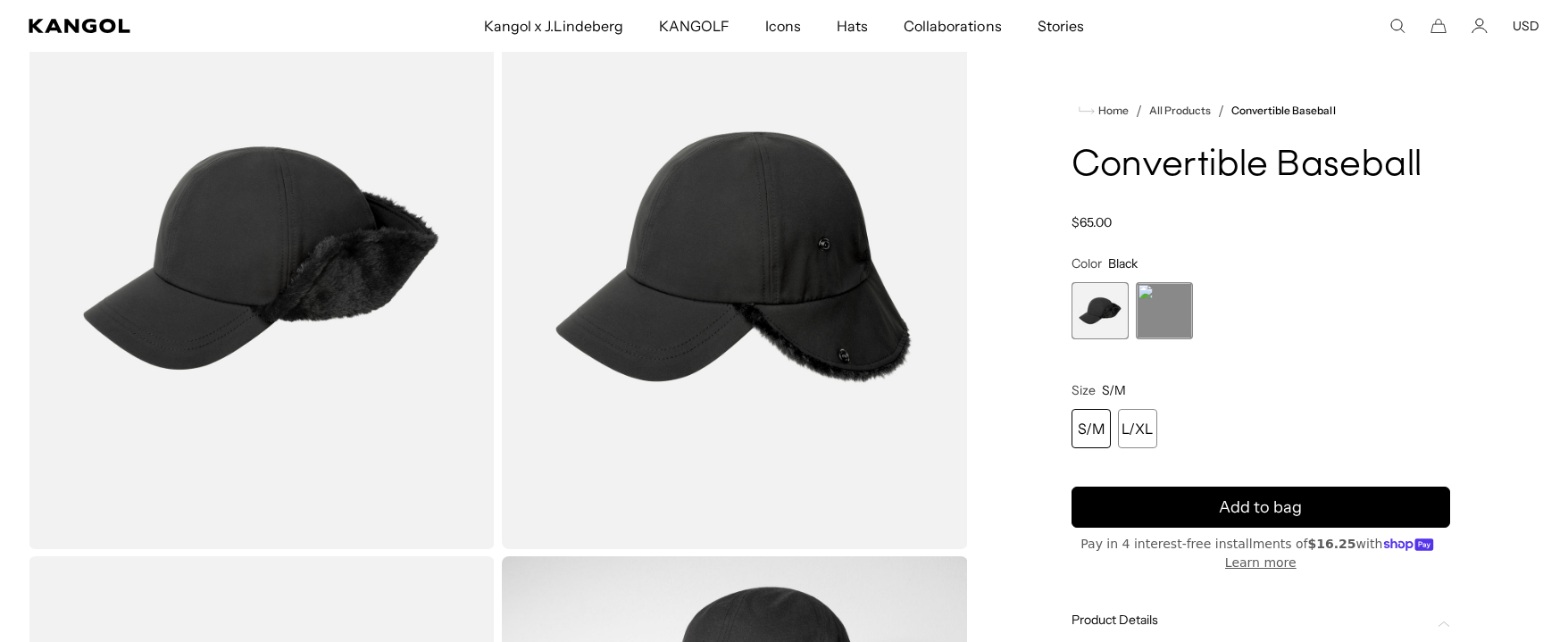
click at [1175, 306] on span "2 of 2" at bounding box center [1164, 311] width 57 height 57
